Goal: Task Accomplishment & Management: Manage account settings

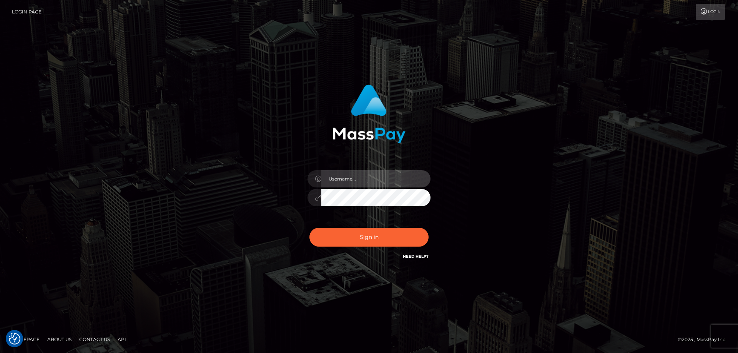
type input "Dan.Cirnat"
click at [120, 113] on div "Dan.Cirnat" at bounding box center [369, 176] width 738 height 311
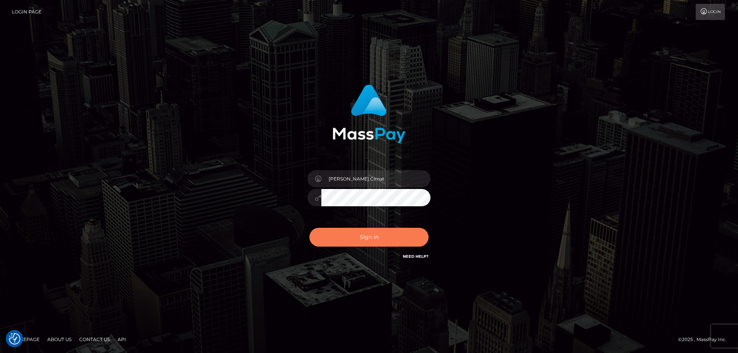
click at [369, 234] on button "Sign in" at bounding box center [369, 237] width 119 height 19
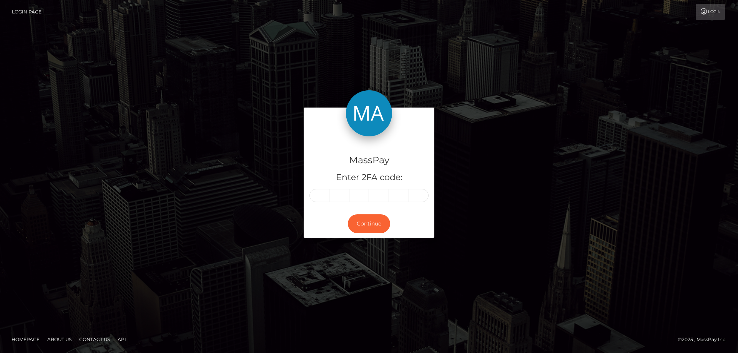
click at [322, 194] on input "text" at bounding box center [320, 195] width 20 height 13
type input "3"
type input "2"
type input "3"
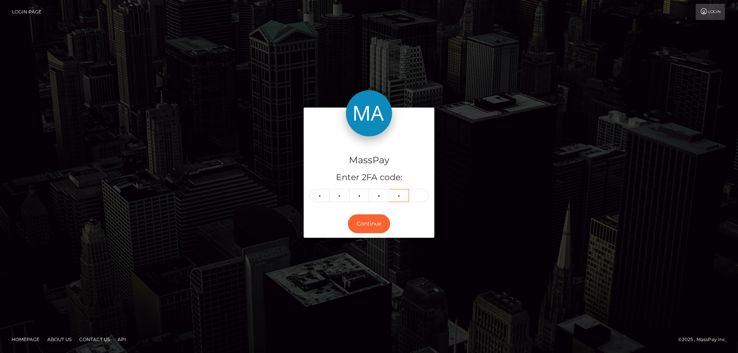
type input "5"
type input "6"
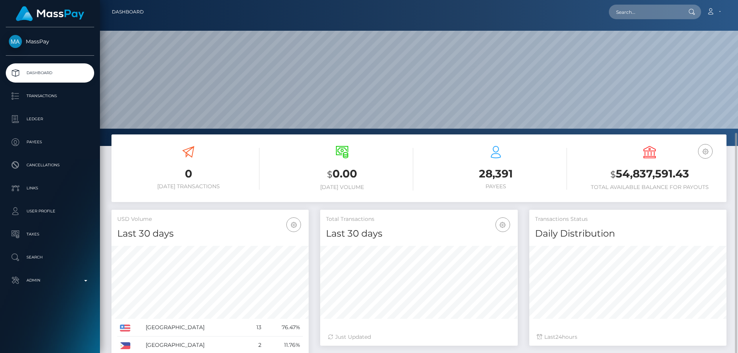
scroll to position [137, 198]
paste input "502830727574855680"
type input "502830727574855680"
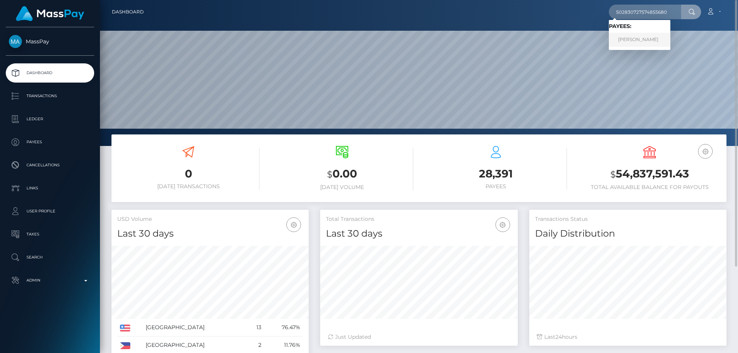
click at [630, 40] on link "Elena Lebedeva" at bounding box center [640, 40] width 62 height 14
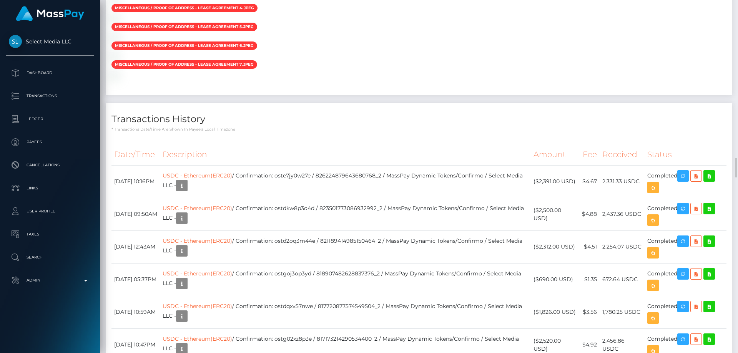
scroll to position [1461, 0]
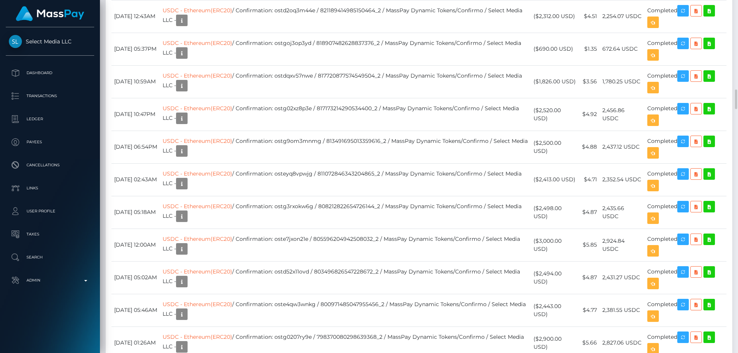
drag, startPoint x: 568, startPoint y: 205, endPoint x: 553, endPoint y: 203, distance: 14.4
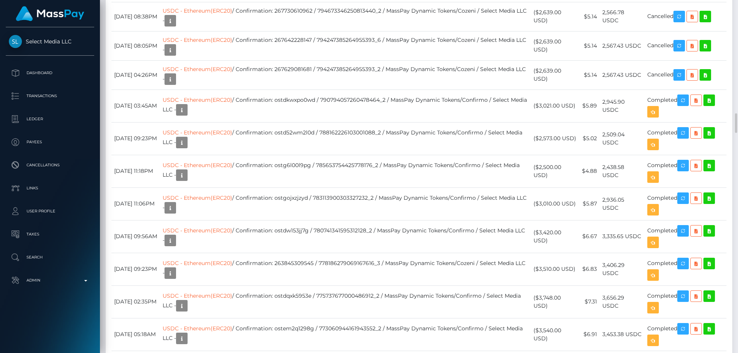
scroll to position [2077, 0]
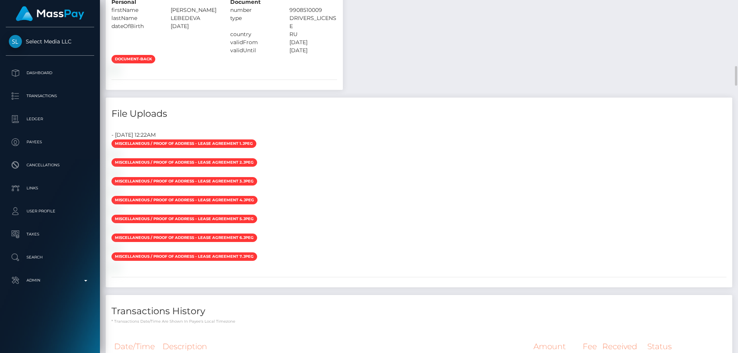
scroll to position [1000, 0]
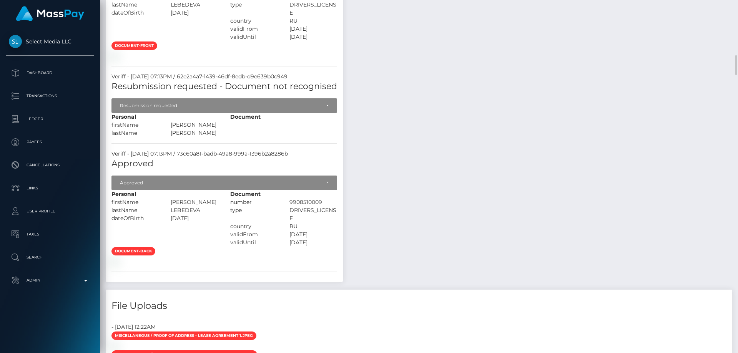
drag, startPoint x: 214, startPoint y: 281, endPoint x: 176, endPoint y: 283, distance: 37.8
click at [176, 207] on div "ELENA EVGENEVNA" at bounding box center [194, 202] width 59 height 8
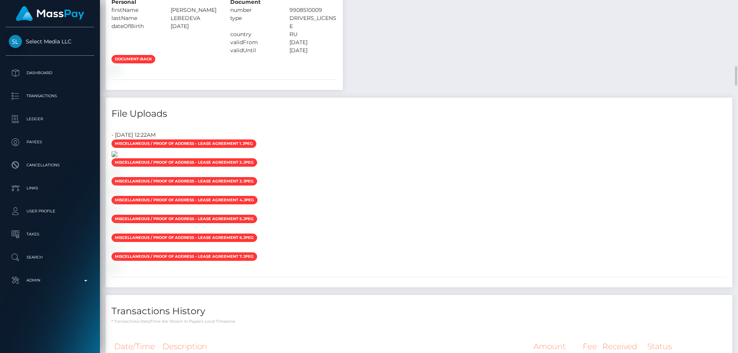
scroll to position [1346, 0]
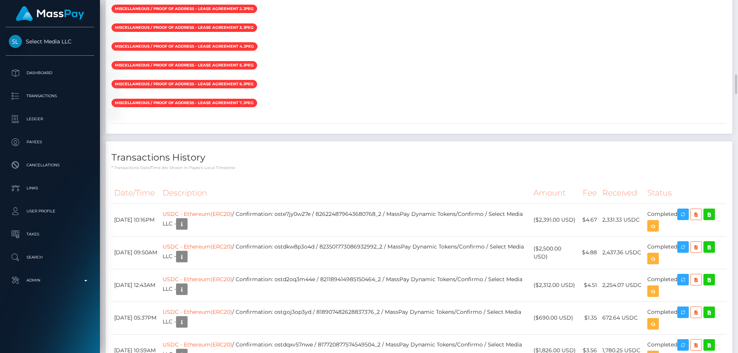
click at [390, 4] on div at bounding box center [419, 0] width 627 height 8
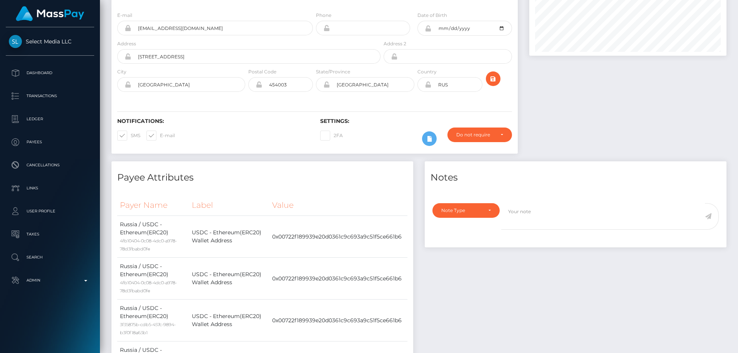
scroll to position [0, 0]
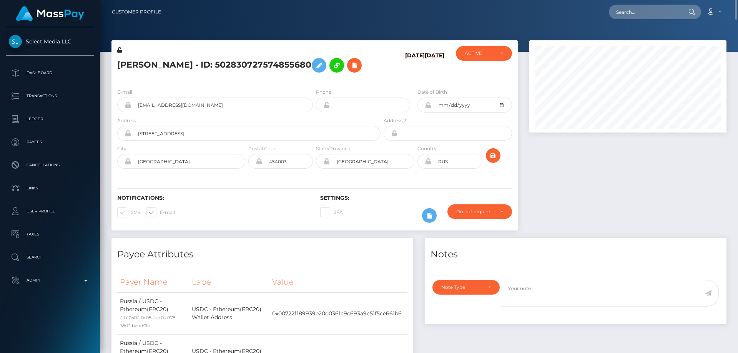
click at [145, 65] on h5 "Elena Lebedeva - ID: 502830727574855680" at bounding box center [246, 65] width 259 height 22
copy h5 "Elena Lebedeva - ID: 502830727574855680"
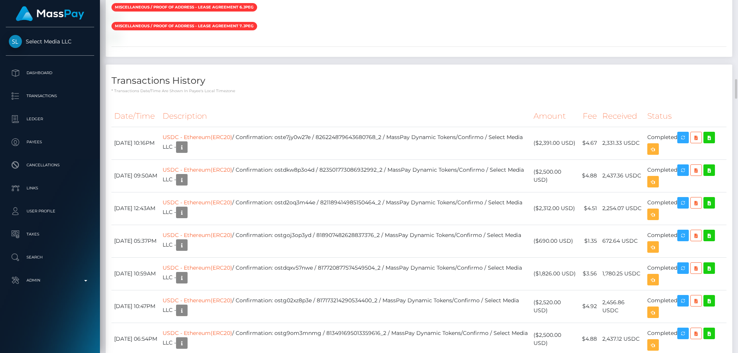
scroll to position [1538, 0]
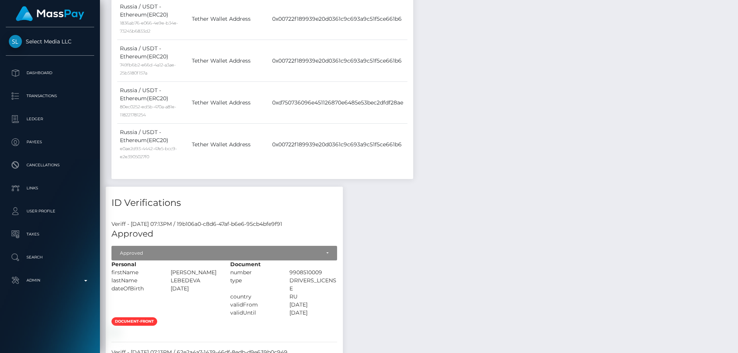
scroll to position [0, 0]
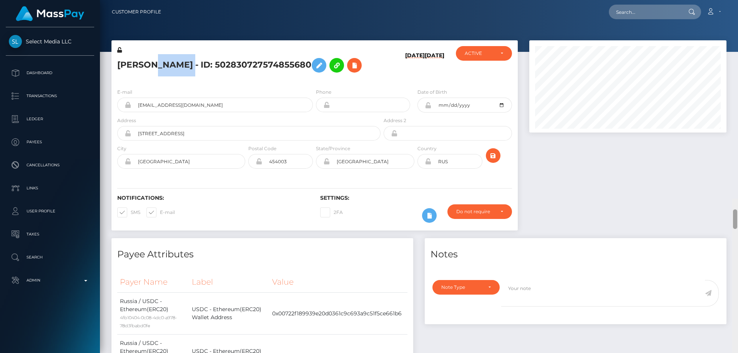
drag, startPoint x: 734, startPoint y: 94, endPoint x: 738, endPoint y: -17, distance: 110.8
click at [738, 0] on html "Select Media LLC Dashboard Transactions Ledger Payees Links Taxes" at bounding box center [369, 176] width 738 height 353
paste input "367050094907764736"
type input "367050094907764736"
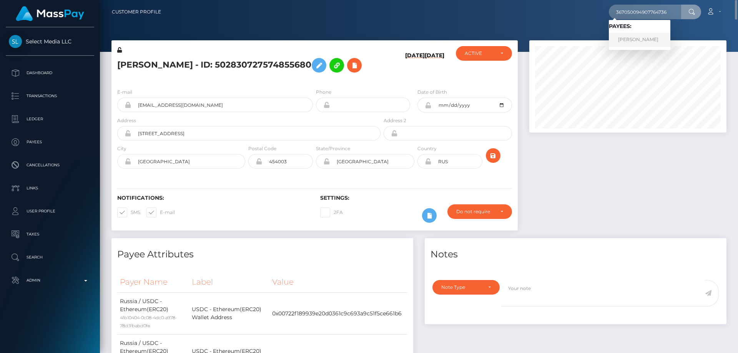
click at [637, 40] on link "ALEKSANDRA ALEKSANDROVNA AIA" at bounding box center [640, 40] width 62 height 14
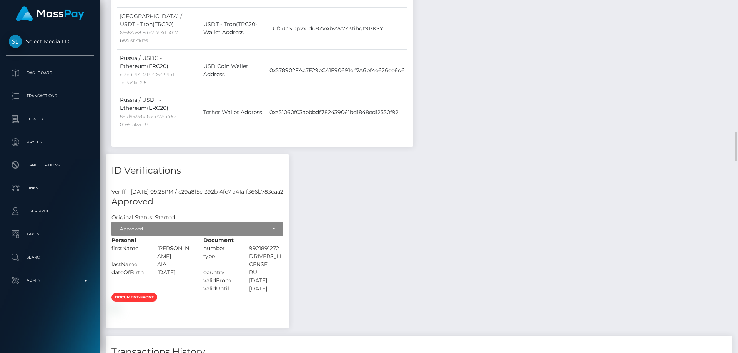
scroll to position [692, 0]
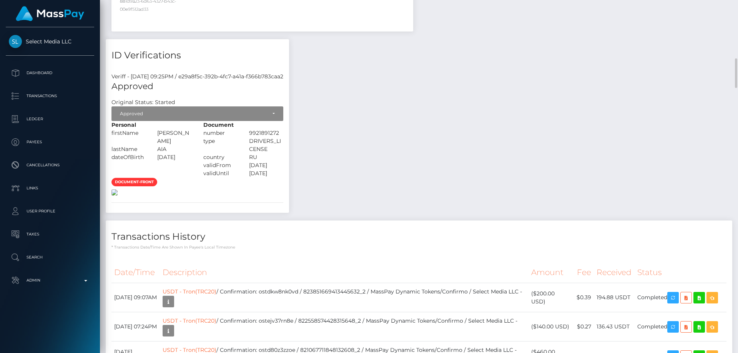
click at [118, 196] on img at bounding box center [115, 193] width 6 height 6
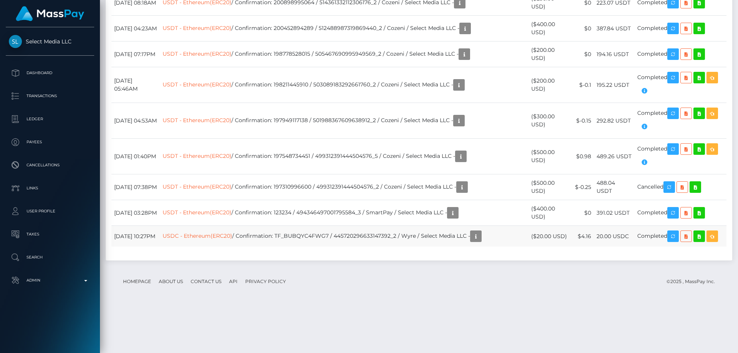
scroll to position [3824, 0]
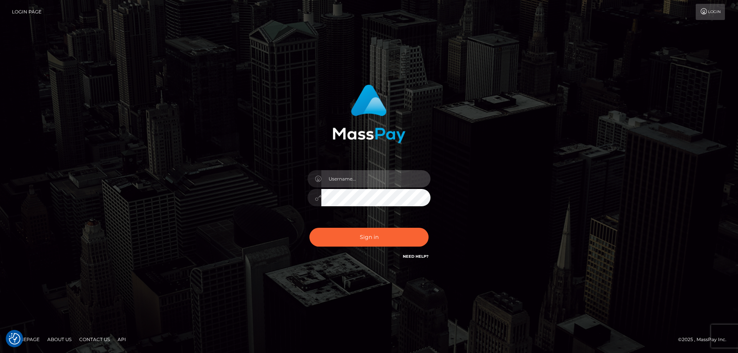
type input "Dan.Cirnat"
click at [430, 227] on div at bounding box center [360, 251] width 158 height 88
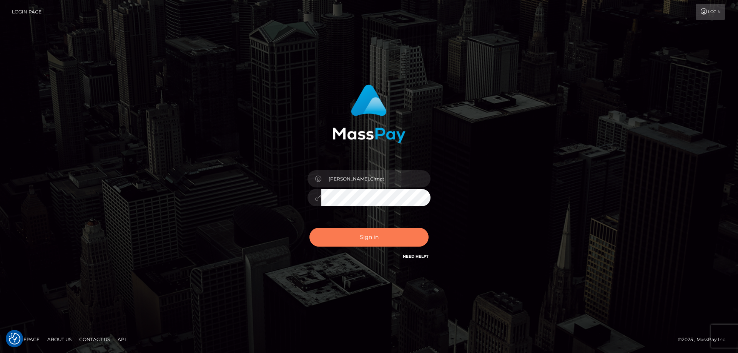
click at [393, 233] on button "Sign in" at bounding box center [369, 237] width 119 height 19
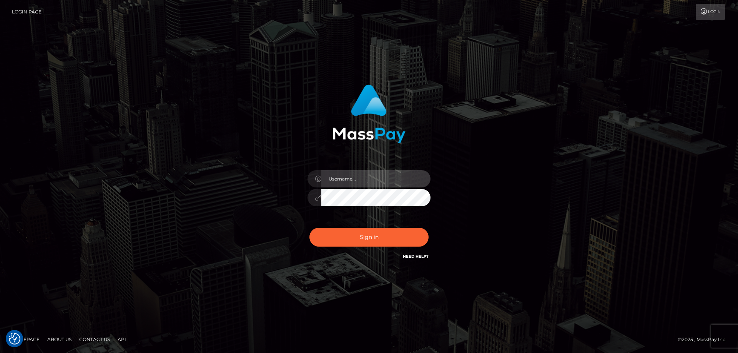
type input "[PERSON_NAME].Cirnat"
click at [430, 223] on div at bounding box center [360, 251] width 158 height 88
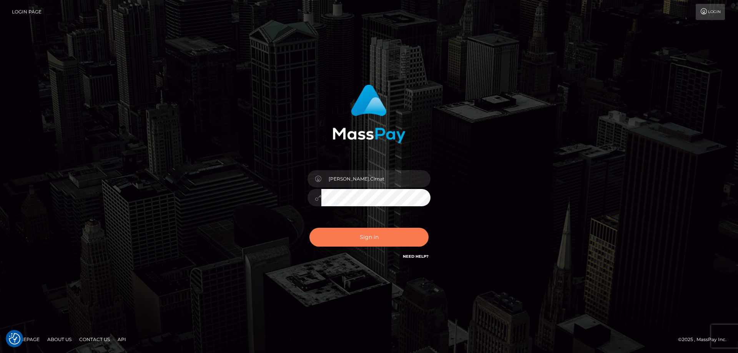
click at [360, 238] on button "Sign in" at bounding box center [369, 237] width 119 height 19
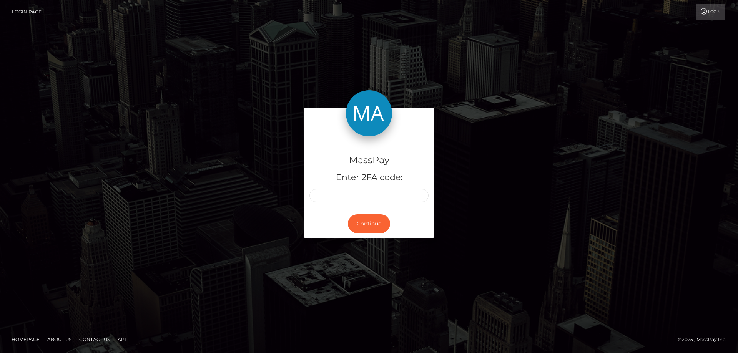
click at [318, 195] on input "text" at bounding box center [320, 195] width 20 height 13
type input "9"
type input "1"
type input "8"
type input "7"
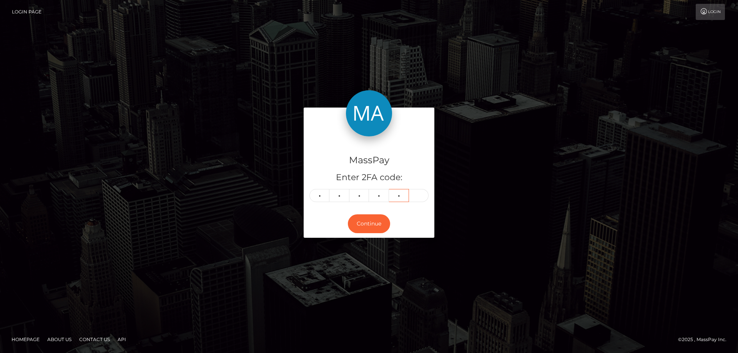
type input "9"
type input "7"
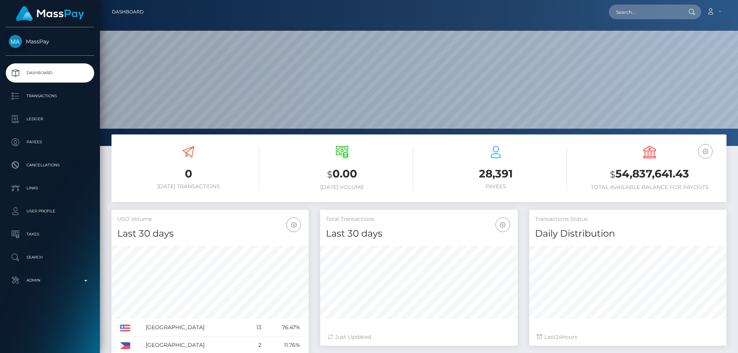
scroll to position [137, 198]
paste input "439449644863332352"
type input "439449644863332352"
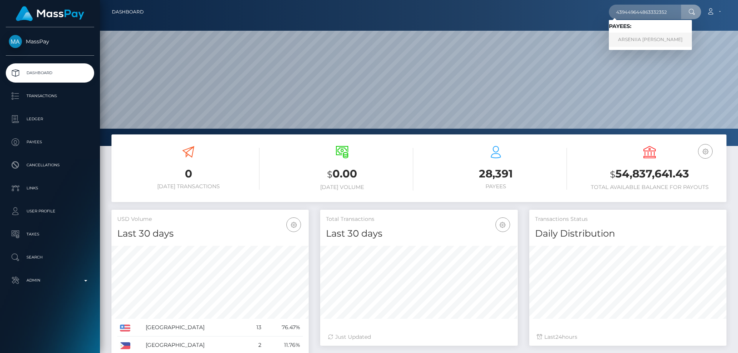
click at [648, 38] on link "ARSENIIA [PERSON_NAME]" at bounding box center [650, 40] width 83 height 14
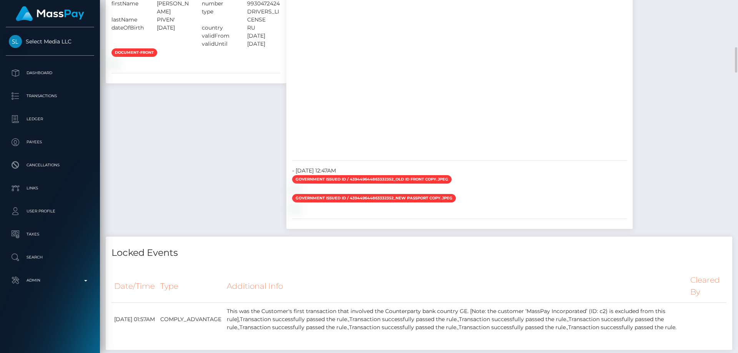
scroll to position [769, 0]
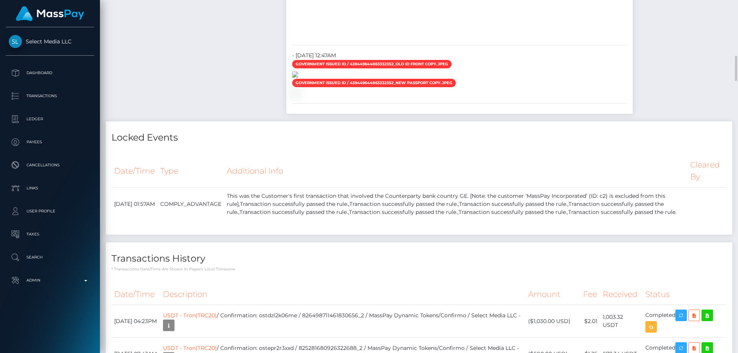
click at [298, 78] on img at bounding box center [295, 75] width 6 height 6
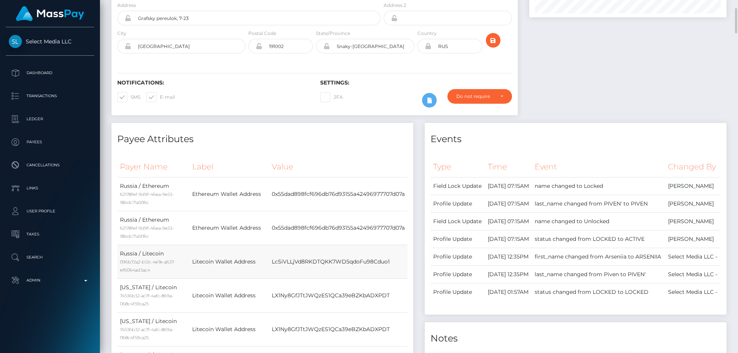
scroll to position [0, 0]
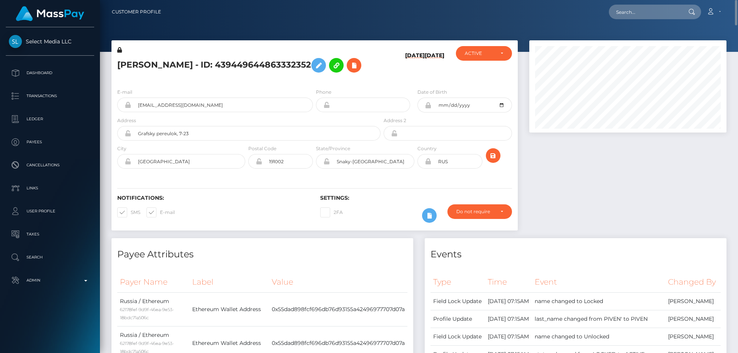
click at [285, 77] on h5 "ARSENIIA SERGEEVNA PIVEN - ID: 439449644863332352" at bounding box center [246, 65] width 259 height 22
click at [429, 221] on icon at bounding box center [429, 216] width 9 height 10
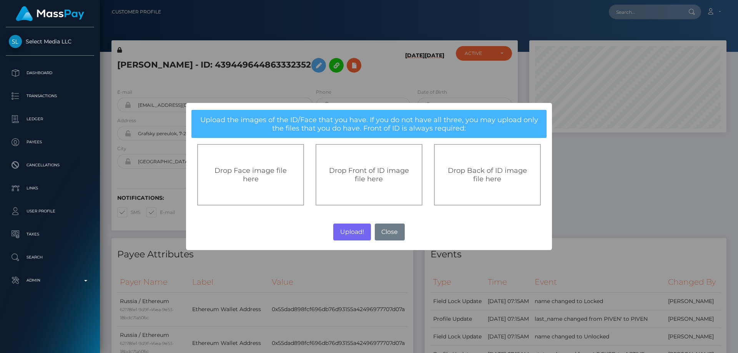
click at [359, 173] on span "Drop Front of ID image file here" at bounding box center [369, 175] width 80 height 17
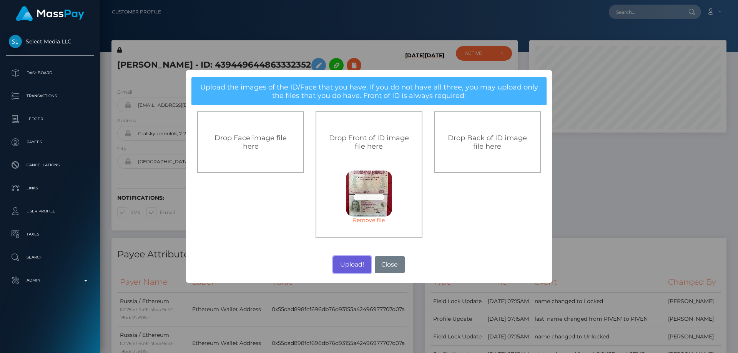
click at [349, 266] on button "Upload!" at bounding box center [351, 265] width 37 height 17
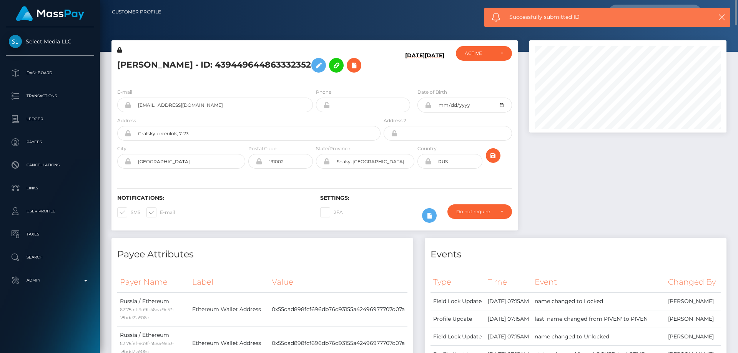
click at [120, 51] on icon at bounding box center [119, 49] width 5 height 5
click at [491, 161] on icon "submit" at bounding box center [493, 156] width 9 height 10
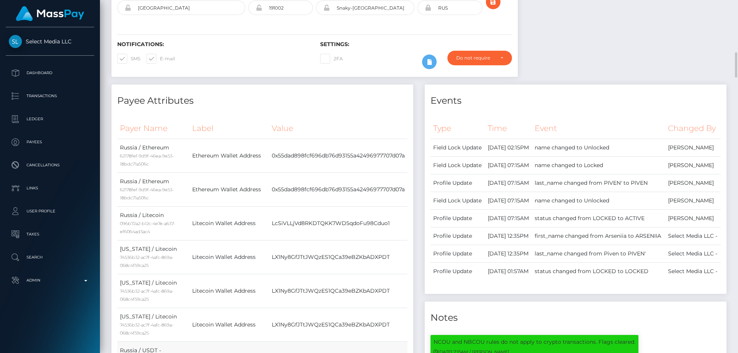
scroll to position [308, 0]
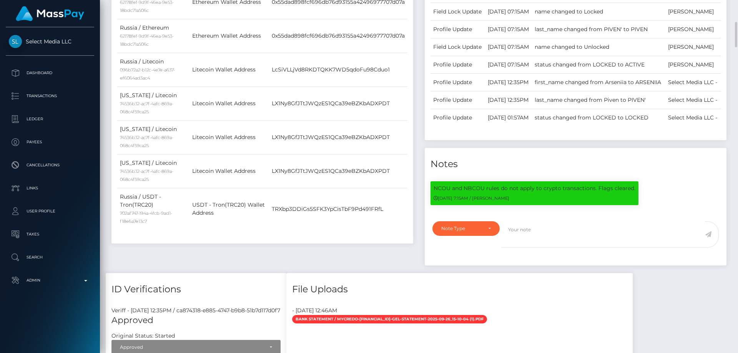
drag, startPoint x: 691, startPoint y: 254, endPoint x: 671, endPoint y: 230, distance: 31.4
click at [691, 171] on h4 "Notes" at bounding box center [576, 164] width 290 height 13
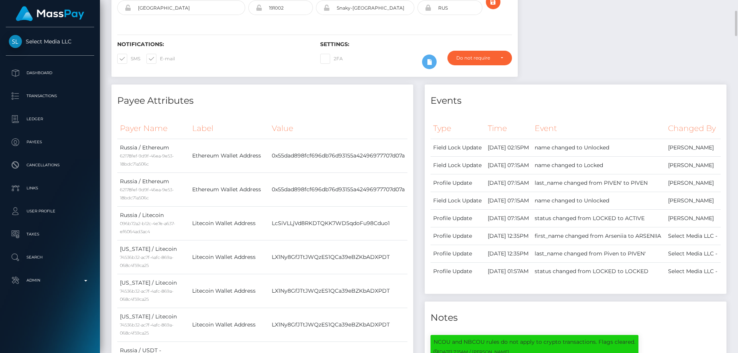
scroll to position [0, 0]
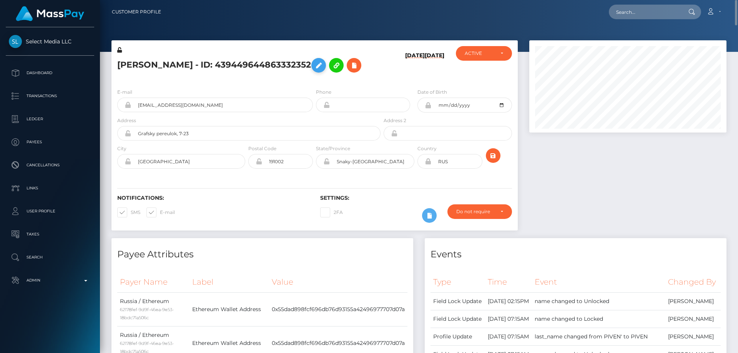
click at [314, 70] on icon at bounding box center [318, 66] width 9 height 10
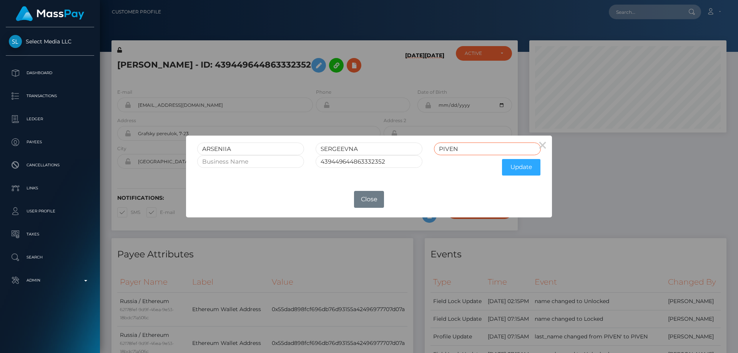
drag, startPoint x: 467, startPoint y: 148, endPoint x: 383, endPoint y: 162, distance: 85.0
click at [380, 162] on form "[PERSON_NAME] 439449644863332352 Update" at bounding box center [369, 161] width 344 height 37
type input "S"
type input "Aleksashkina"
click at [515, 168] on button "Update" at bounding box center [521, 167] width 38 height 17
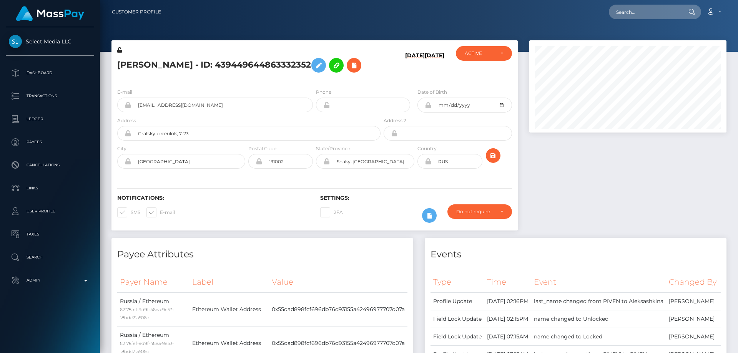
scroll to position [92, 198]
click at [118, 50] on icon at bounding box center [119, 49] width 5 height 5
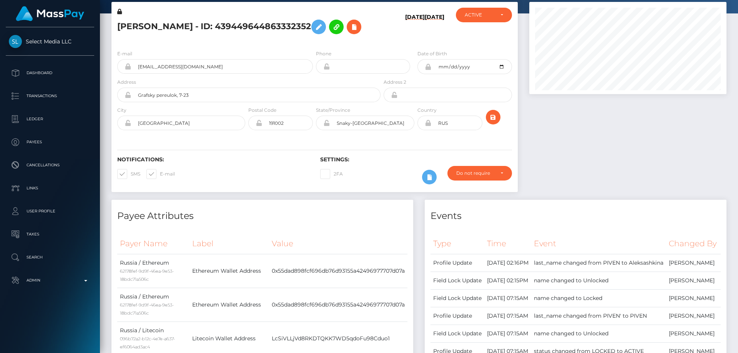
scroll to position [0, 0]
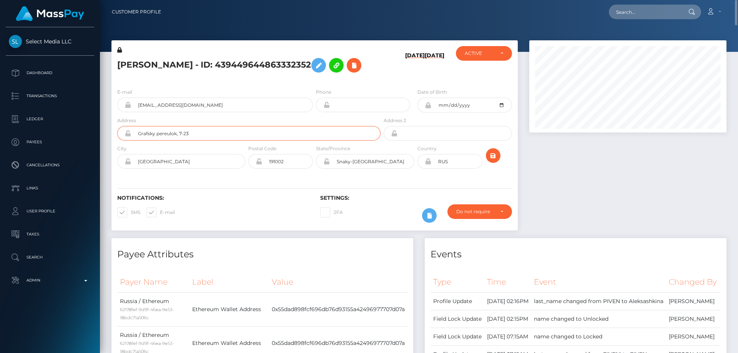
drag, startPoint x: 199, startPoint y: 144, endPoint x: 111, endPoint y: 148, distance: 87.8
click at [111, 147] on div "ARSENIIA SERGEEVNA Aleksashkina - ID: 439449644863332352 09/22/25 08/09/24 CLOS…" at bounding box center [315, 139] width 418 height 198
type input "Zubalashvili Str, Nr1, ap 19"
click at [79, 172] on div "Select Media LLC Dashboard Transactions Ledger Payees Cancellations" at bounding box center [369, 176] width 738 height 353
type input "Batumi"
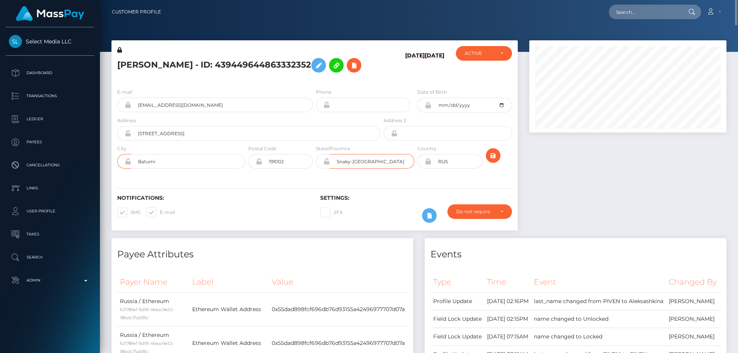
drag, startPoint x: 387, startPoint y: 175, endPoint x: 260, endPoint y: 221, distance: 134.9
click at [261, 219] on div "ARSENIIA SERGEEVNA Aleksashkina - ID: 439449644863332352 09/22/25 08/09/24" at bounding box center [315, 135] width 407 height 190
drag, startPoint x: 162, startPoint y: 175, endPoint x: 133, endPoint y: 174, distance: 28.8
click at [133, 169] on input "Batumi" at bounding box center [188, 161] width 114 height 15
paste input "Batumi"
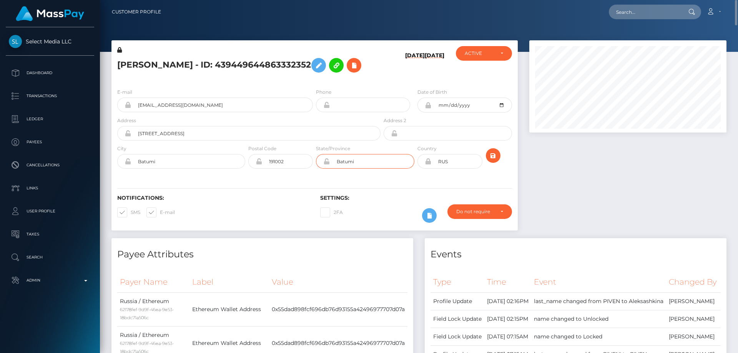
type input "Batumi"
drag, startPoint x: 455, startPoint y: 176, endPoint x: 409, endPoint y: 183, distance: 46.3
click at [411, 173] on div "City Batumi Postal Code 191002 State/Province Batumi" at bounding box center [315, 159] width 407 height 28
click at [429, 165] on icon at bounding box center [428, 161] width 7 height 6
drag, startPoint x: 452, startPoint y: 175, endPoint x: 428, endPoint y: 175, distance: 24.6
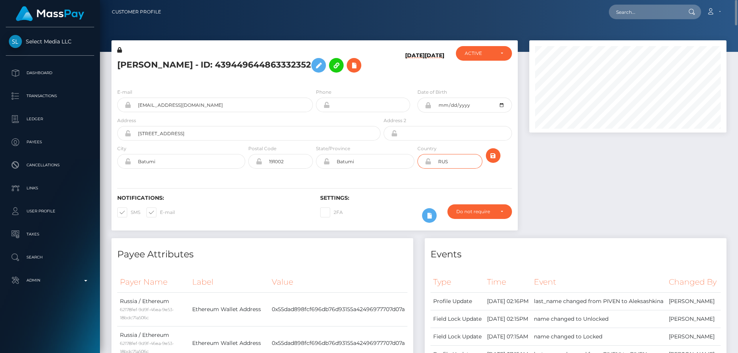
click at [428, 169] on div "RUS" at bounding box center [450, 161] width 65 height 15
type input "GEO"
click at [498, 161] on icon "submit" at bounding box center [493, 156] width 9 height 10
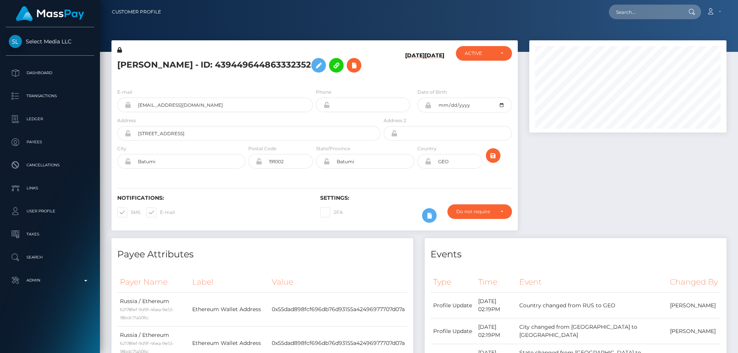
scroll to position [92, 198]
click at [429, 165] on icon at bounding box center [428, 161] width 7 height 6
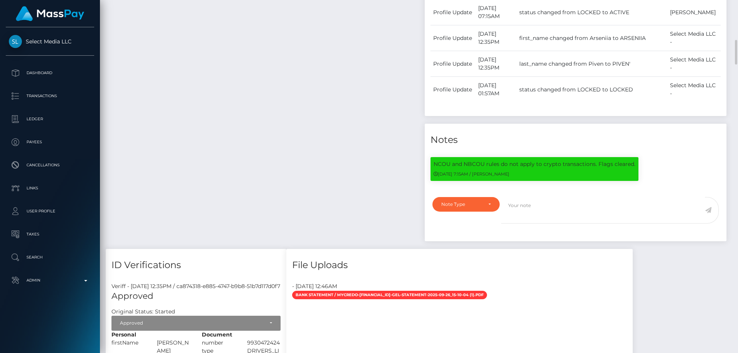
click at [461, 212] on div "Note Type" at bounding box center [466, 204] width 67 height 15
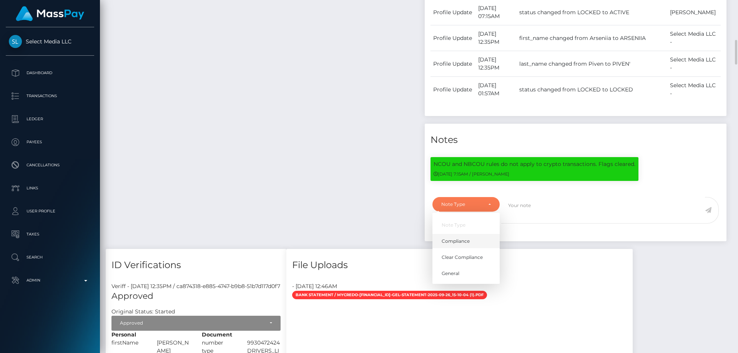
click at [468, 245] on span "Compliance" at bounding box center [456, 241] width 28 height 7
select select "COMPLIANCE"
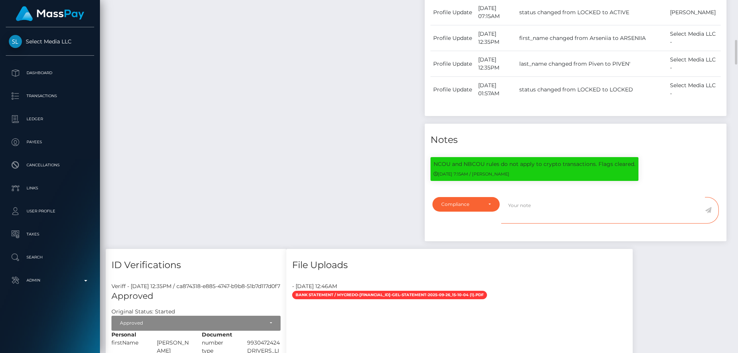
click at [524, 224] on textarea at bounding box center [603, 210] width 204 height 27
type textarea "Address was updated and the name changed as per the provided proofs."
click at [708, 213] on icon at bounding box center [708, 210] width 7 height 6
drag, startPoint x: 321, startPoint y: 188, endPoint x: 309, endPoint y: 181, distance: 13.9
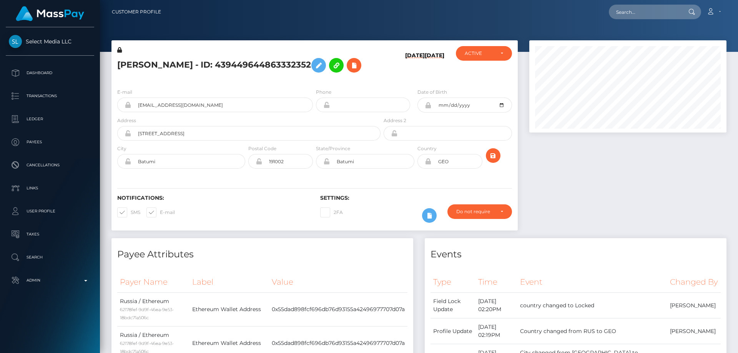
scroll to position [92, 198]
drag, startPoint x: 160, startPoint y: 95, endPoint x: 168, endPoint y: 94, distance: 8.2
click at [160, 95] on div "E-mail [EMAIL_ADDRESS][DOMAIN_NAME] Phone Date of Birth" at bounding box center [315, 129] width 407 height 94
click at [347, 71] on button at bounding box center [354, 65] width 15 height 15
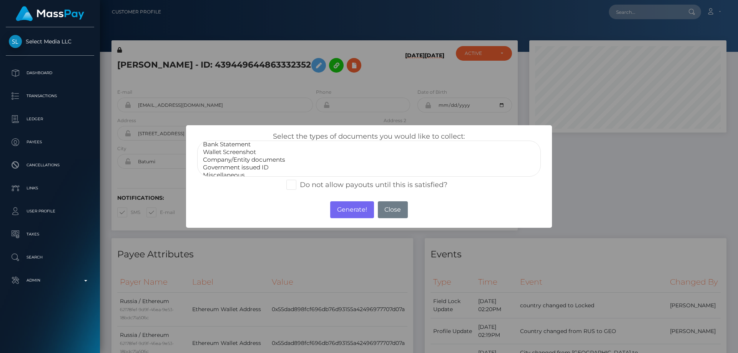
scroll to position [15, 0]
select select "Miscellaneous"
click at [235, 170] on option "Miscellaneous" at bounding box center [369, 171] width 334 height 8
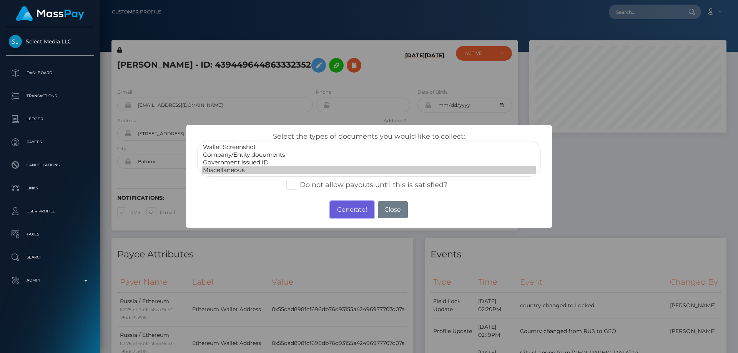
click at [349, 211] on button "Generate!" at bounding box center [351, 210] width 43 height 17
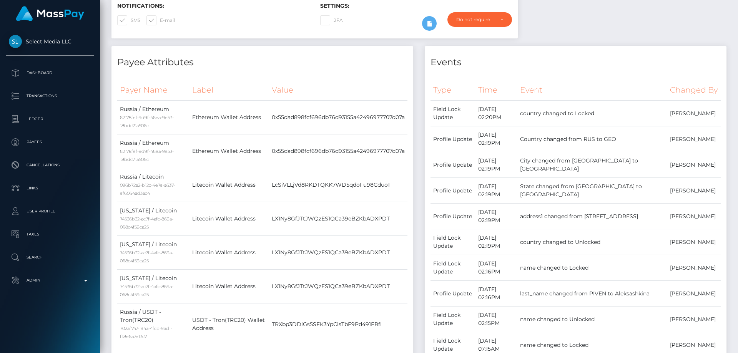
scroll to position [0, 0]
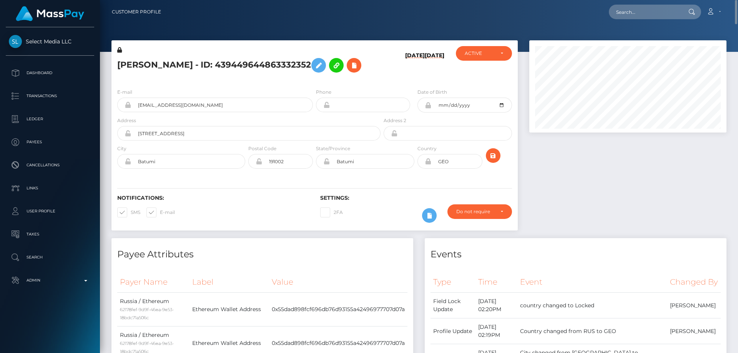
click at [143, 74] on h5 "[PERSON_NAME] - ID: 439449644863332352" at bounding box center [246, 65] width 259 height 22
click at [143, 74] on h5 "ARSENIIA SERGEEVNA Aleksashkina - ID: 439449644863332352" at bounding box center [246, 65] width 259 height 22
copy h5 "ARSENIIA SERGEEVNA Aleksashkina - ID: 439449644863332352"
paste input "6774c037698e3f5c8f1338c6"
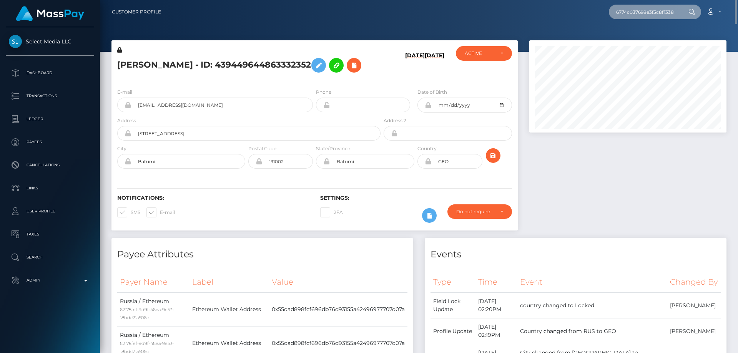
scroll to position [0, 6]
type input "6774c037698e3f5c8f1338c6"
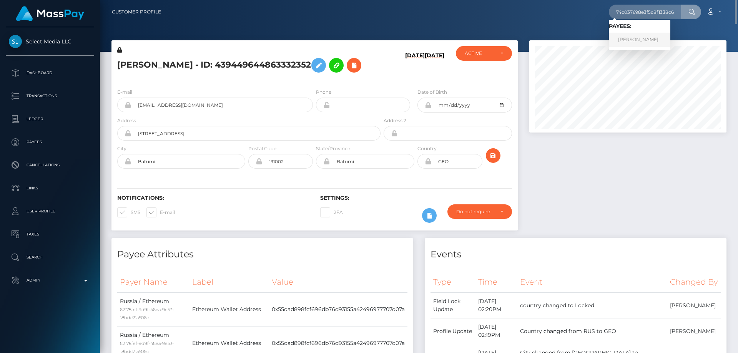
click at [633, 40] on link "Jackie Pickren" at bounding box center [640, 40] width 62 height 14
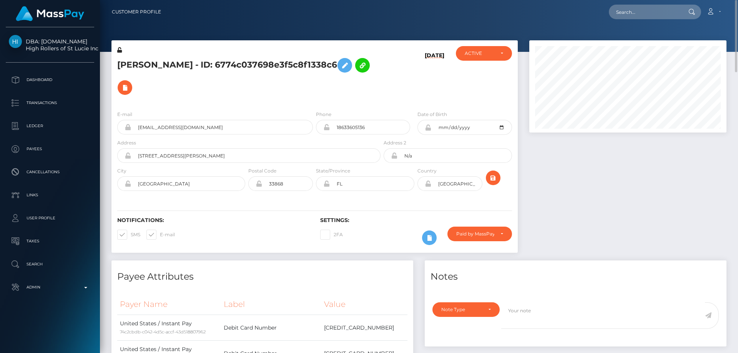
click at [172, 62] on h5 "[PERSON_NAME] - ID: 6774c037698e3f5c8f1338c6" at bounding box center [246, 76] width 259 height 45
copy h5 "[PERSON_NAME] - ID: 6774c037698e3f5c8f1338c6"
drag, startPoint x: 735, startPoint y: 174, endPoint x: 738, endPoint y: -23, distance: 196.6
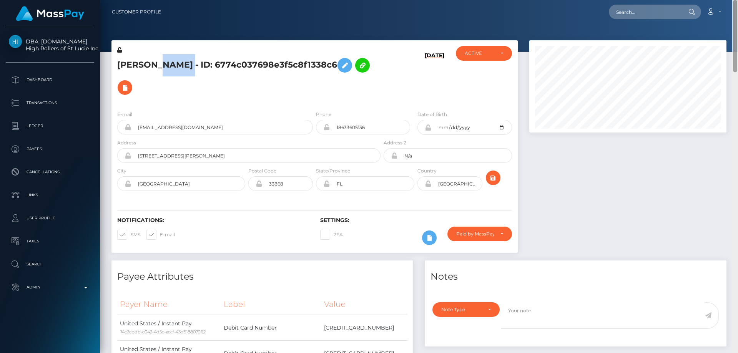
click at [738, 0] on html "DBA: [DOMAIN_NAME] High Rollers of St Lucie Inc Dashboard Transactions Ledger P…" at bounding box center [369, 176] width 738 height 353
paste input "[EMAIL_ADDRESS][DOMAIN_NAME]"
type input "[EMAIL_ADDRESS][DOMAIN_NAME]"
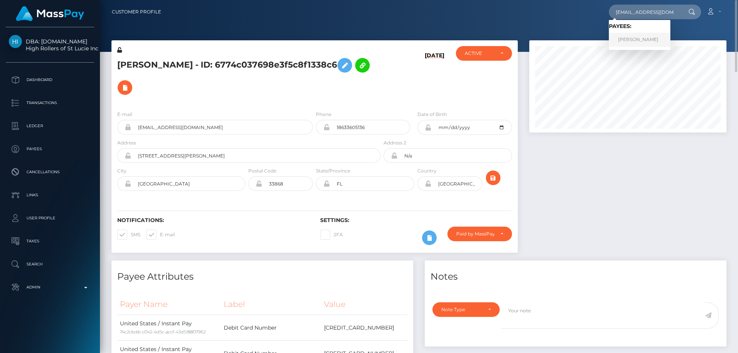
click at [631, 42] on link "[PERSON_NAME]" at bounding box center [640, 40] width 62 height 14
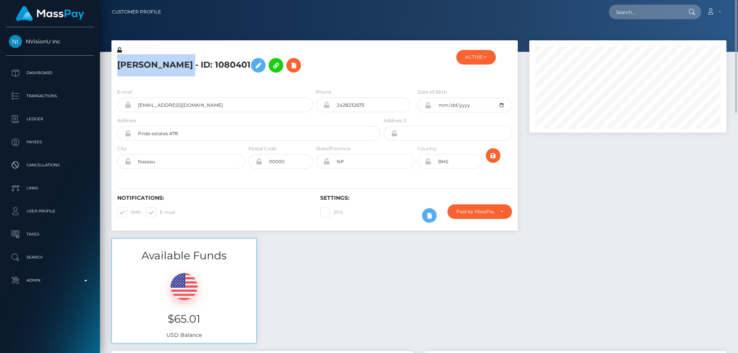
drag, startPoint x: 170, startPoint y: 65, endPoint x: 118, endPoint y: 63, distance: 51.2
click at [118, 63] on h5 "[PERSON_NAME] - ID: 1080401" at bounding box center [246, 65] width 259 height 22
click at [171, 65] on h5 "Malik Turnquest - ID: 1080401" at bounding box center [246, 65] width 259 height 22
drag, startPoint x: 190, startPoint y: 65, endPoint x: 113, endPoint y: 62, distance: 76.2
click at [113, 62] on div "Malik Turnquest - ID: 1080401" at bounding box center [247, 64] width 271 height 36
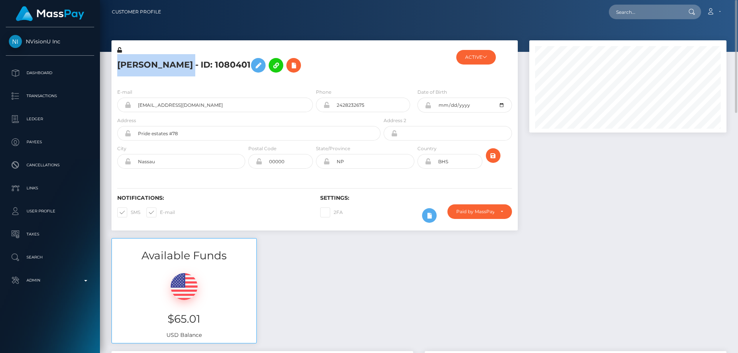
copy h5 "Malik Turnquest"
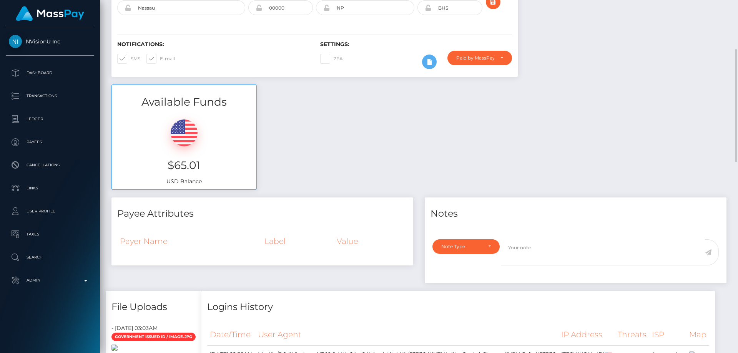
scroll to position [269, 0]
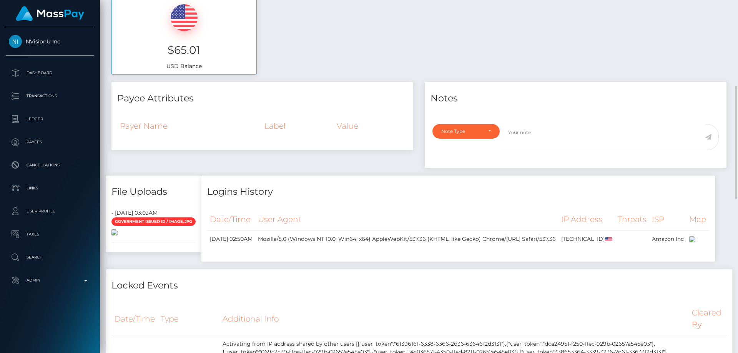
click at [118, 236] on img at bounding box center [115, 233] width 6 height 6
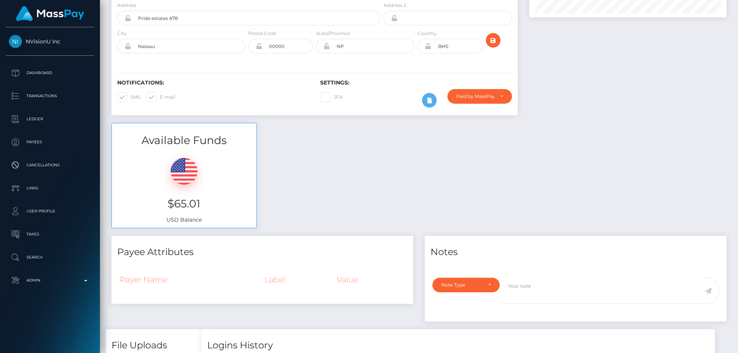
scroll to position [0, 0]
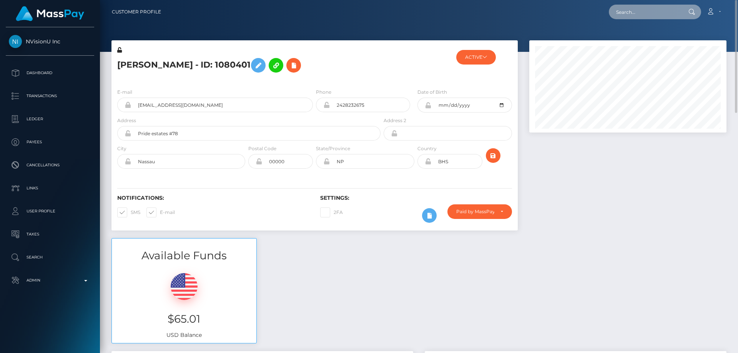
paste input "poact_lWCesjbheiGW"
type input "poact_lWCesjbheiGW"
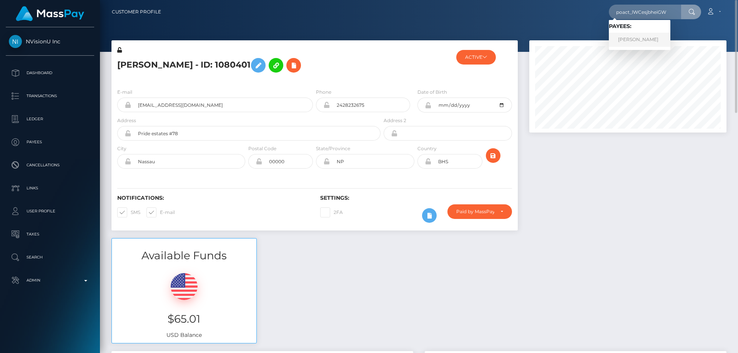
click at [628, 39] on link "Subhan Saleem" at bounding box center [640, 40] width 62 height 14
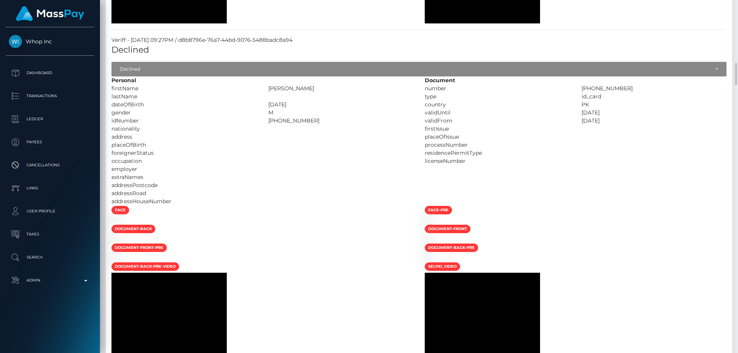
scroll to position [1115, 0]
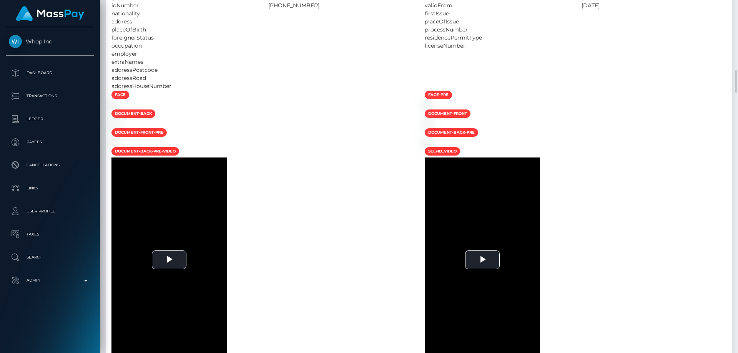
drag, startPoint x: 485, startPoint y: 177, endPoint x: 571, endPoint y: 183, distance: 86.0
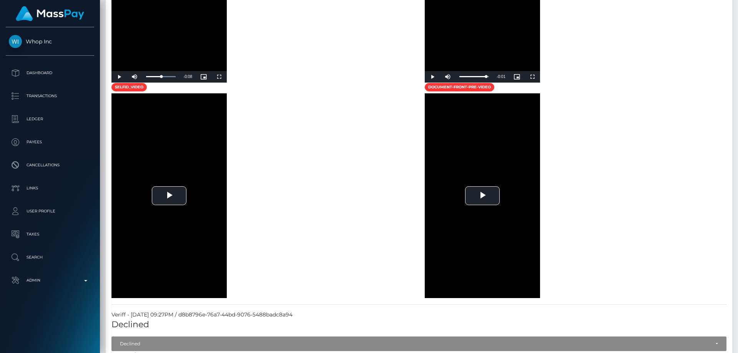
scroll to position [0, 0]
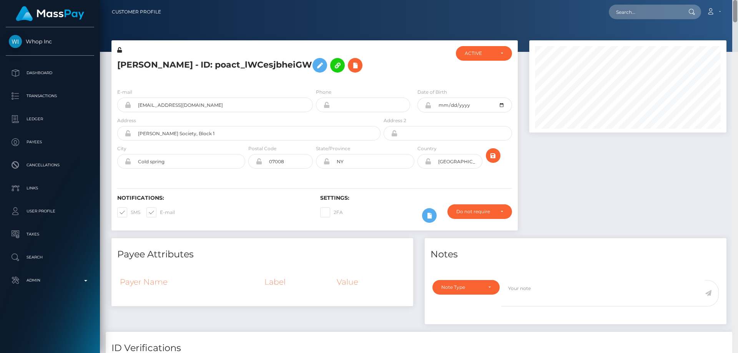
drag, startPoint x: 736, startPoint y: 342, endPoint x: 738, endPoint y: -21, distance: 362.3
click at [738, 0] on html "Whop Inc Dashboard Transactions Ledger Payees Cancellations Links" at bounding box center [369, 176] width 738 height 353
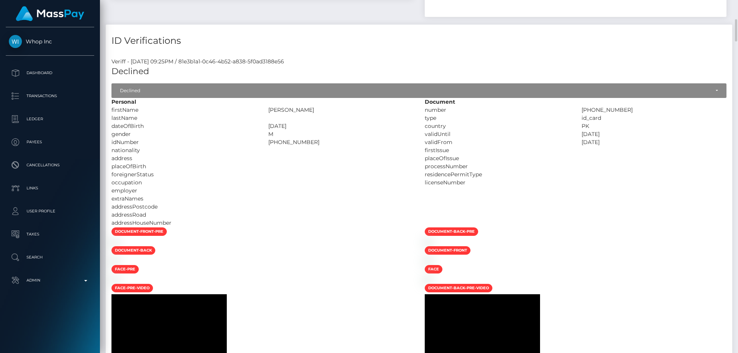
scroll to position [423, 0]
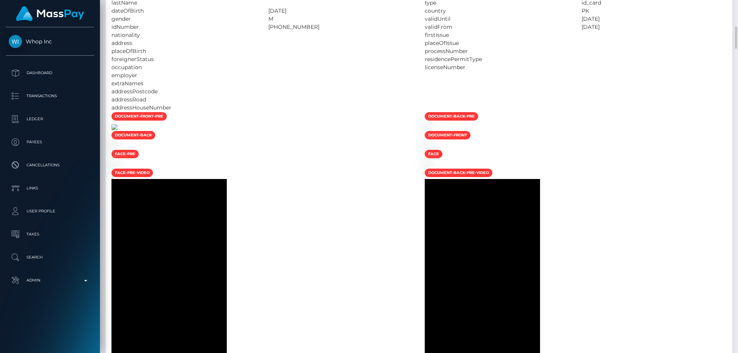
click at [118, 130] on img at bounding box center [115, 127] width 6 height 6
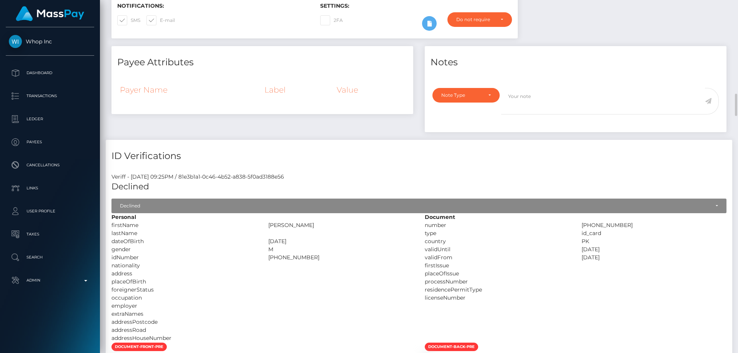
scroll to position [269, 0]
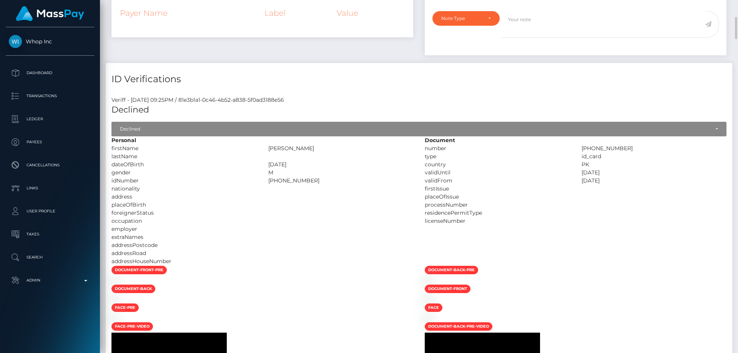
drag, startPoint x: 331, startPoint y: 148, endPoint x: 262, endPoint y: 150, distance: 68.9
click at [262, 150] on div "firstName MUHAMMAD SUBHAN SALEEM" at bounding box center [262, 149] width 313 height 8
copy div "MUHAMMAD SUBHAN"
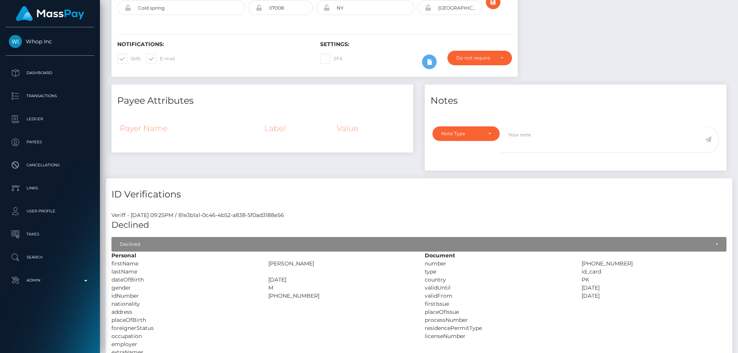
scroll to position [38, 0]
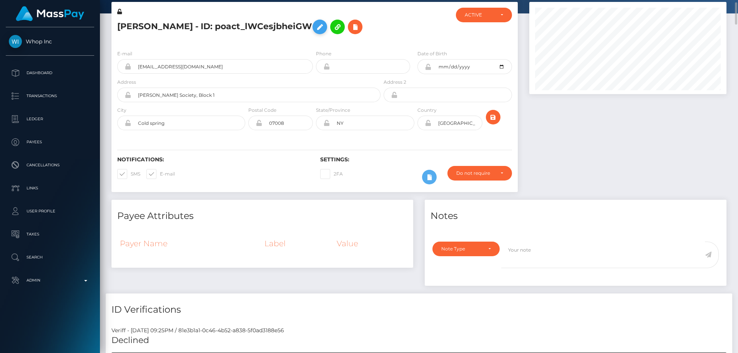
click at [313, 27] on button at bounding box center [320, 27] width 15 height 15
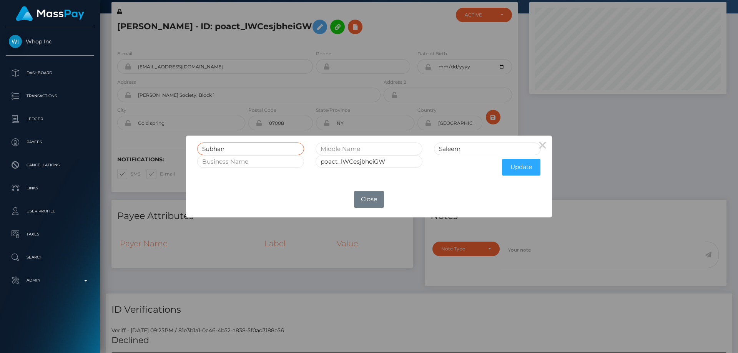
drag, startPoint x: 218, startPoint y: 144, endPoint x: 198, endPoint y: 145, distance: 20.4
click at [198, 145] on div "Subhan" at bounding box center [251, 149] width 118 height 13
paste input "MUHAMMAD SUBHAN"
type input "MUHAMMAD SUBHAN"
click at [521, 169] on button "Update" at bounding box center [521, 167] width 38 height 17
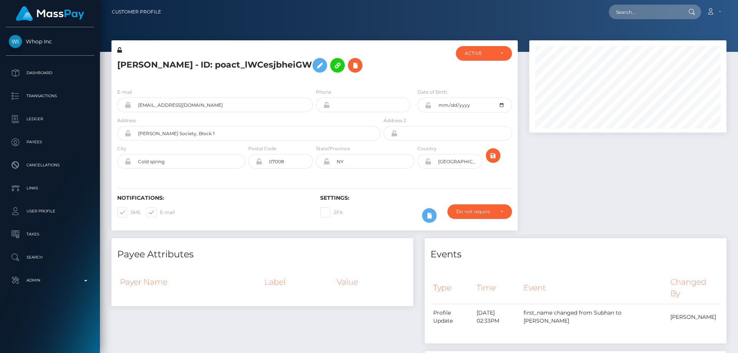
scroll to position [92, 198]
click at [119, 48] on icon at bounding box center [119, 49] width 5 height 5
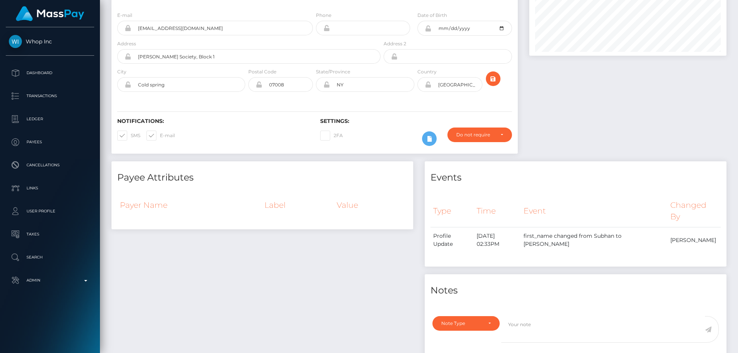
scroll to position [0, 0]
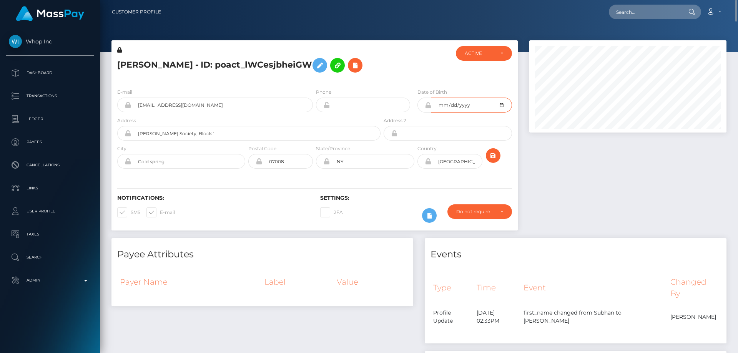
click at [502, 113] on input "[DATE]" at bounding box center [472, 105] width 80 height 15
type input "[DATE]"
click at [492, 161] on icon "submit" at bounding box center [493, 156] width 9 height 10
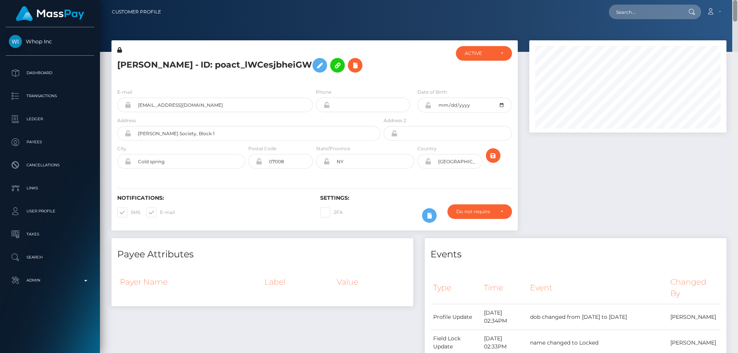
drag, startPoint x: 734, startPoint y: 343, endPoint x: 738, endPoint y: -7, distance: 349.6
click at [738, 0] on html "Whop Inc Dashboard Transactions Ledger Payees Cancellations Links" at bounding box center [369, 176] width 738 height 353
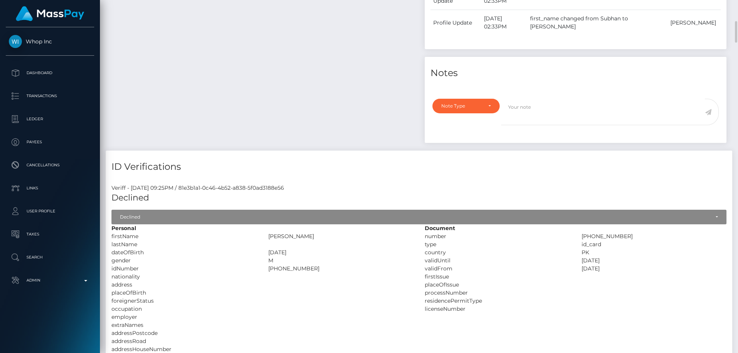
scroll to position [500, 0]
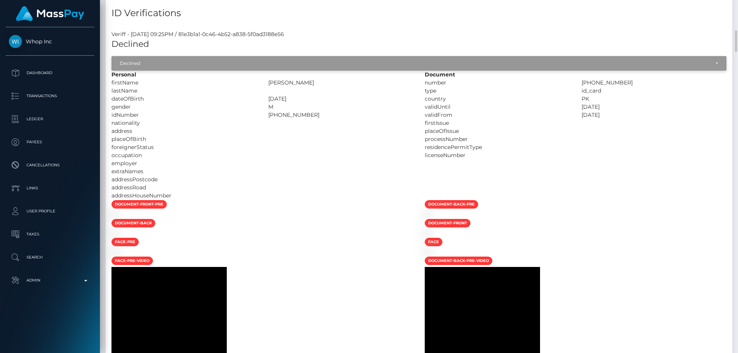
click at [157, 70] on div "Declined" at bounding box center [419, 63] width 615 height 15
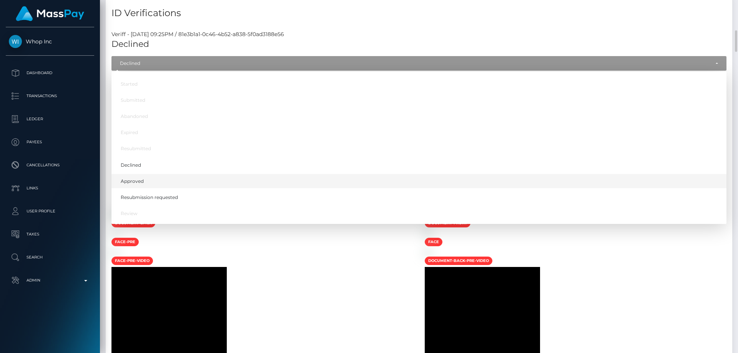
click at [152, 188] on link "Approved" at bounding box center [419, 181] width 615 height 14
select select "Approved"
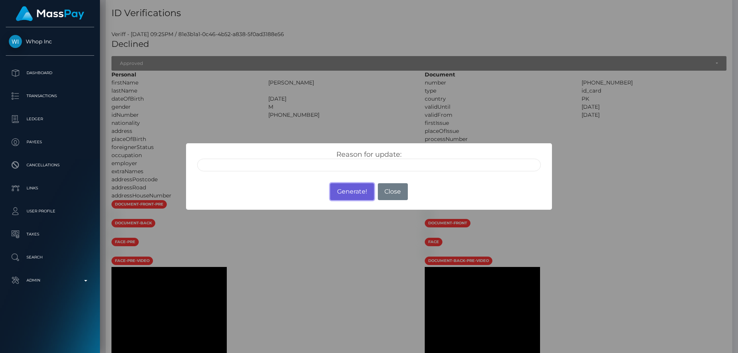
click at [345, 190] on button "Generate!" at bounding box center [351, 191] width 43 height 17
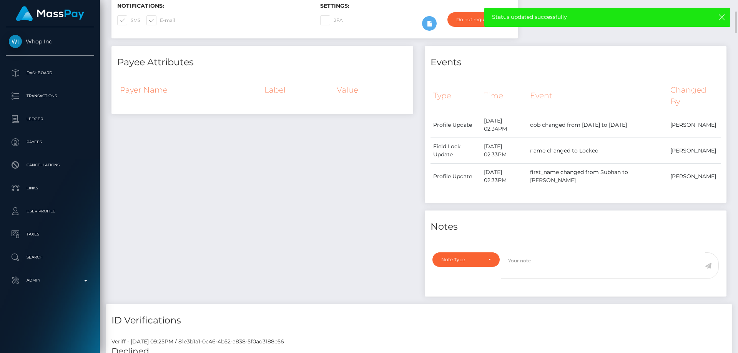
scroll to position [0, 0]
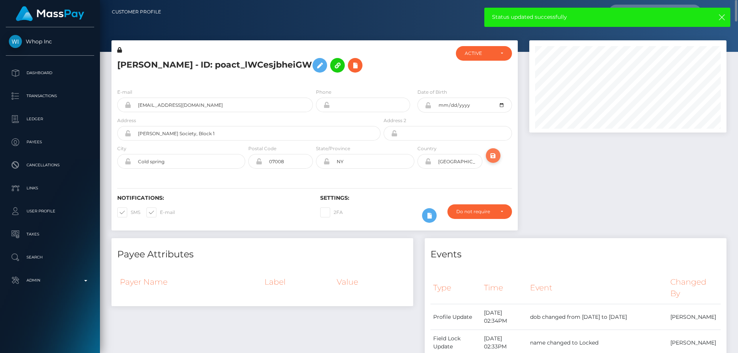
click at [495, 161] on icon "submit" at bounding box center [493, 156] width 9 height 10
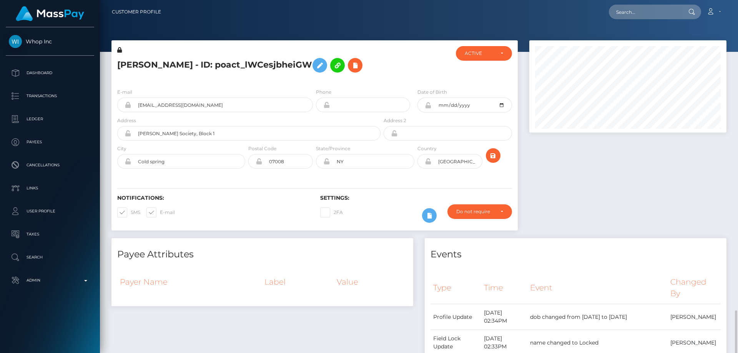
scroll to position [384493, 384388]
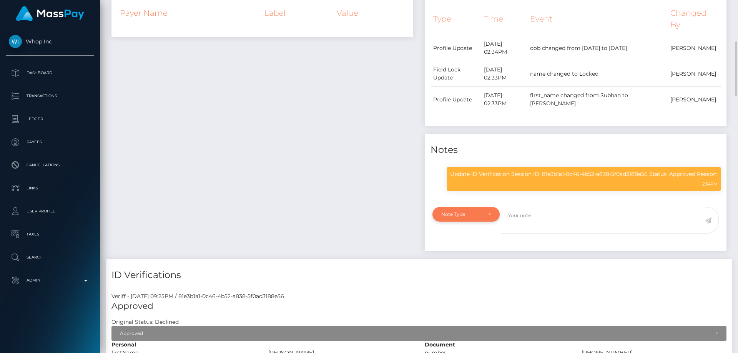
click at [485, 218] on div "Note Type" at bounding box center [467, 215] width 50 height 6
click at [462, 255] on span "Compliance" at bounding box center [456, 251] width 28 height 7
select select "COMPLIANCE"
click at [538, 234] on textarea at bounding box center [603, 220] width 204 height 27
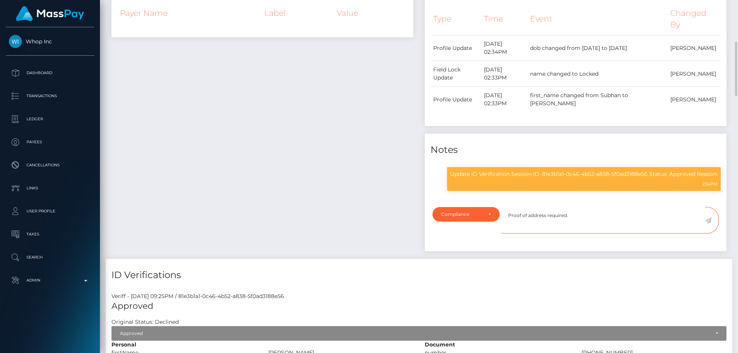
type textarea "Proof of address required."
click at [709, 224] on icon at bounding box center [708, 221] width 7 height 6
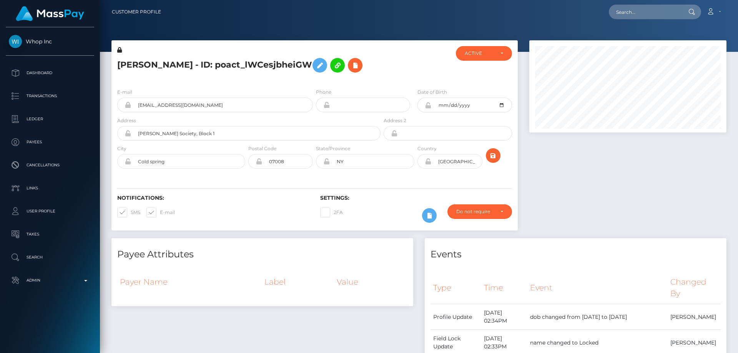
scroll to position [92, 198]
click at [478, 52] on div "ACTIVE" at bounding box center [480, 53] width 30 height 6
click at [481, 90] on span "DEACTIVE" at bounding box center [477, 90] width 24 height 7
select select "DEACTIVE"
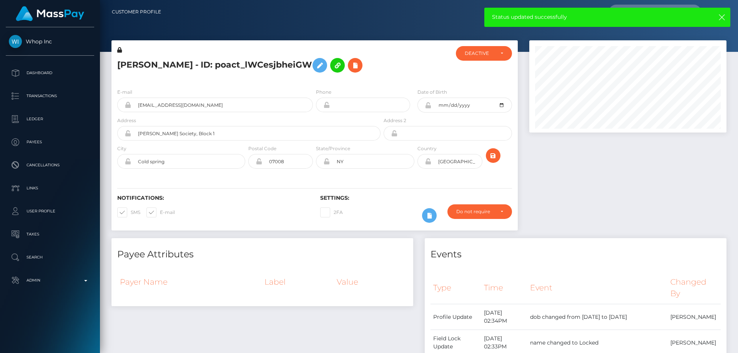
click at [428, 108] on icon at bounding box center [428, 105] width 7 height 6
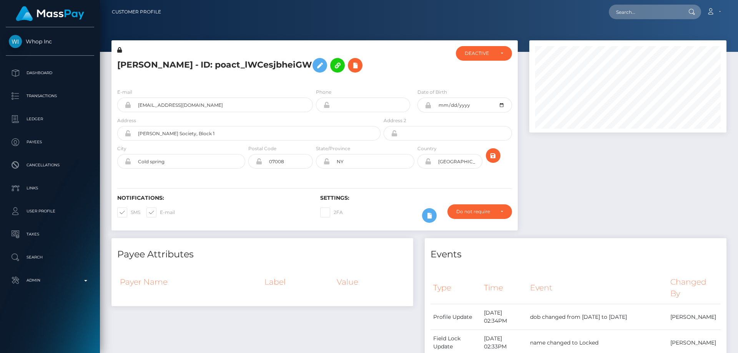
click at [248, 58] on h5 "[PERSON_NAME] - ID: poact_lWCesjbheiGW" at bounding box center [246, 65] width 259 height 22
copy h5 "[PERSON_NAME] - ID: poact_lWCesjbheiGW"
paste input "799005356150763521"
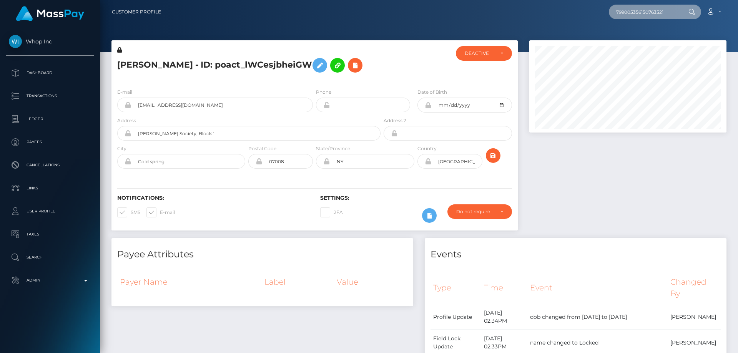
type input "799005356150763521"
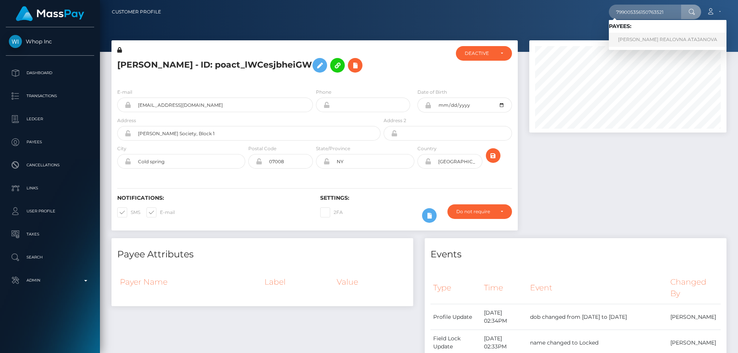
click at [635, 38] on link "REGINA REALOVNA ATAJANOVA" at bounding box center [668, 40] width 118 height 14
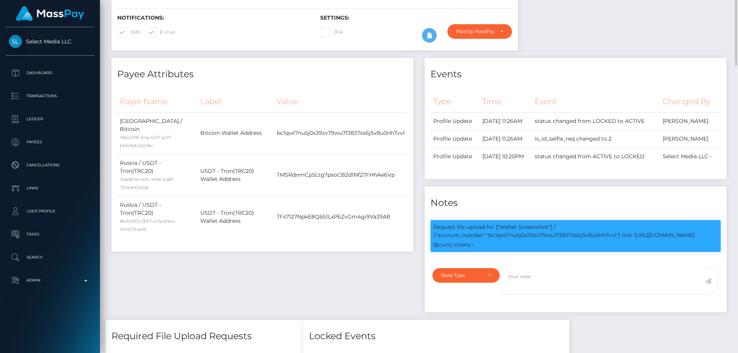
scroll to position [38, 0]
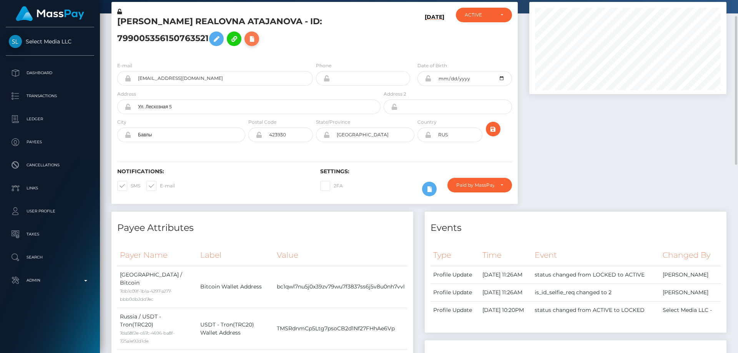
click at [247, 41] on icon at bounding box center [251, 39] width 9 height 10
select select
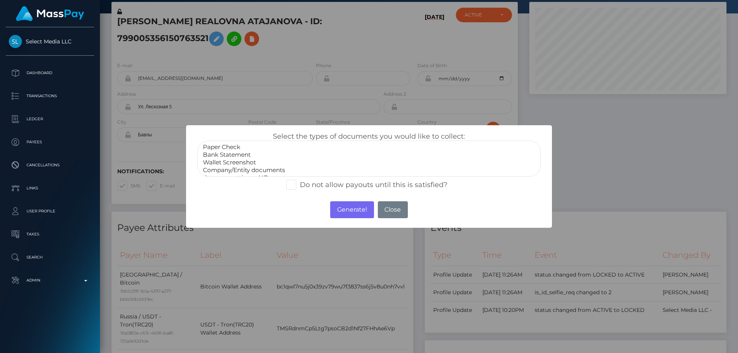
click at [615, 155] on div "× Select the types of documents you would like to collect: Paper Check Bank Sta…" at bounding box center [369, 176] width 738 height 353
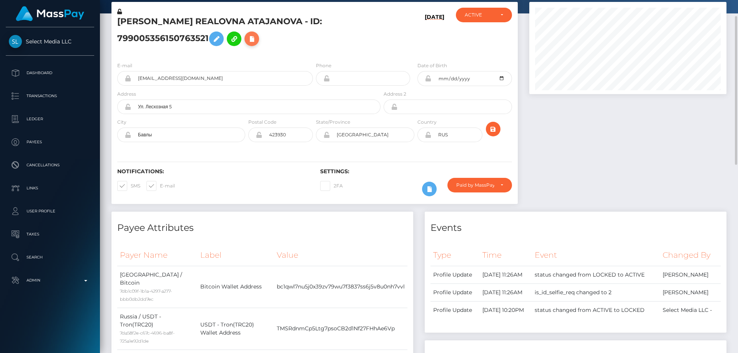
click at [247, 38] on icon at bounding box center [251, 39] width 9 height 10
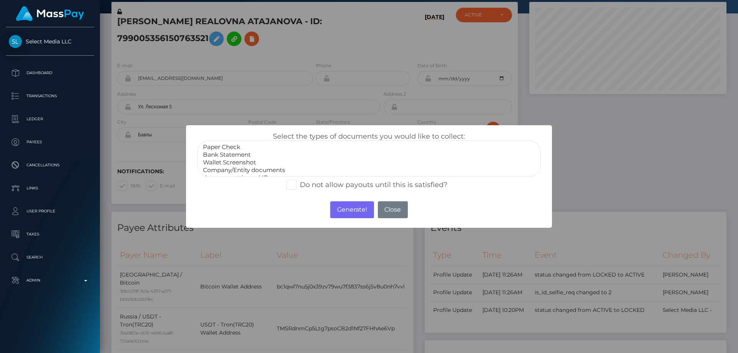
scroll to position [15, 0]
select select "Government issued ID"
click at [233, 163] on option "Government issued ID" at bounding box center [369, 163] width 334 height 8
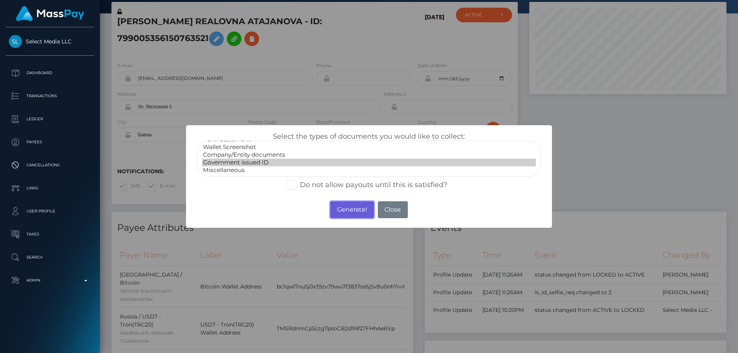
click at [359, 212] on button "Generate!" at bounding box center [351, 210] width 43 height 17
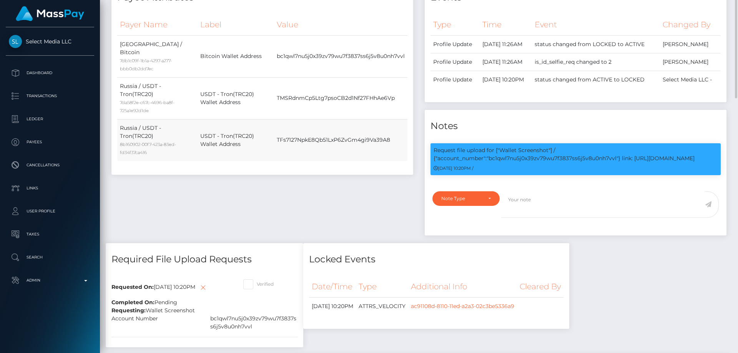
scroll to position [77, 0]
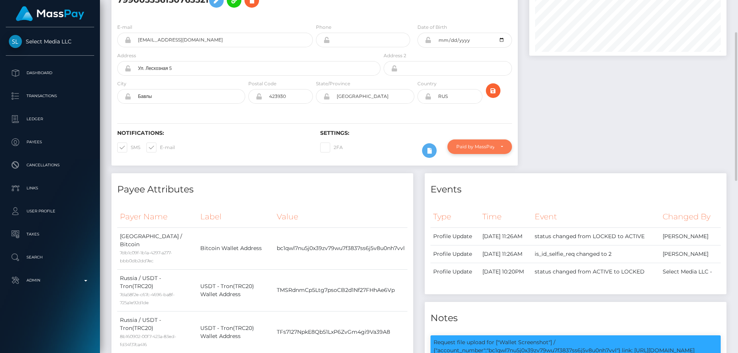
click at [475, 144] on div "Paid by MassPay" at bounding box center [476, 147] width 38 height 6
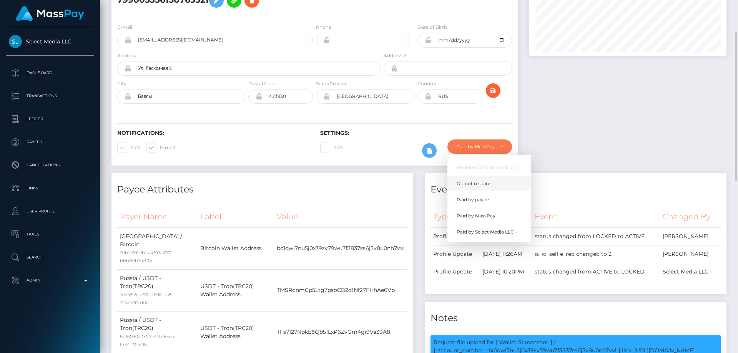
scroll to position [92, 198]
click at [487, 183] on span "Do not require" at bounding box center [474, 183] width 34 height 7
select select "0"
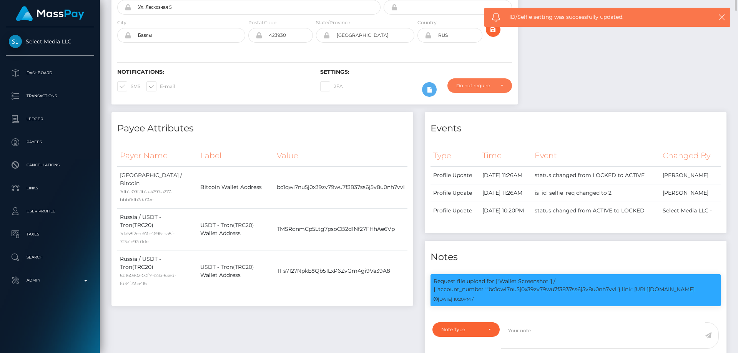
scroll to position [0, 0]
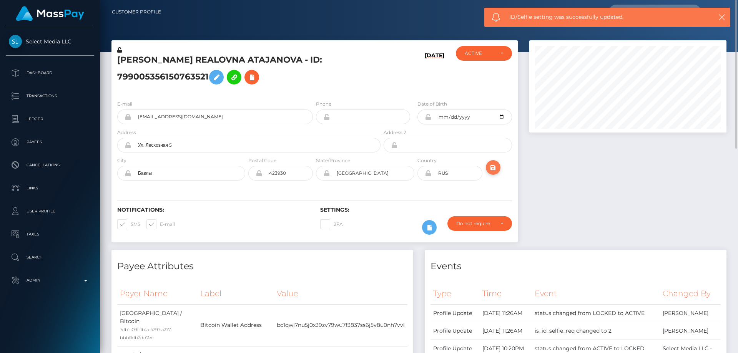
click at [495, 165] on icon "submit" at bounding box center [493, 168] width 9 height 10
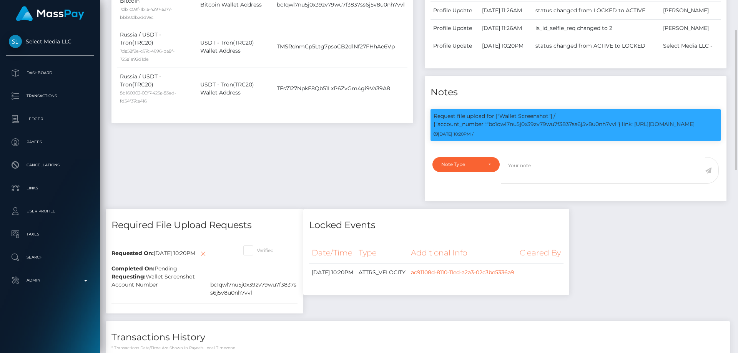
scroll to position [231, 0]
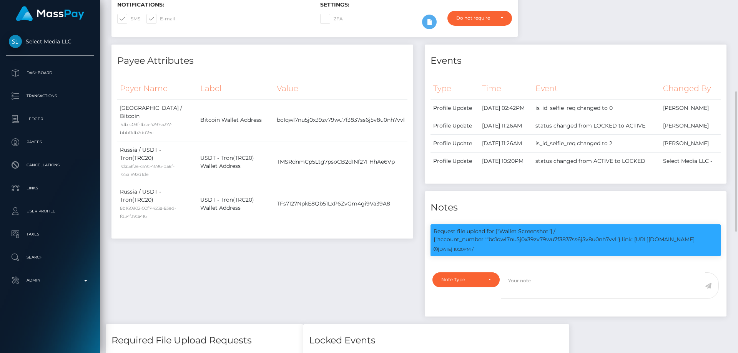
drag, startPoint x: 200, startPoint y: 28, endPoint x: 210, endPoint y: 38, distance: 14.2
click at [200, 28] on div "Notifications: SMS E-mail" at bounding box center [213, 18] width 203 height 32
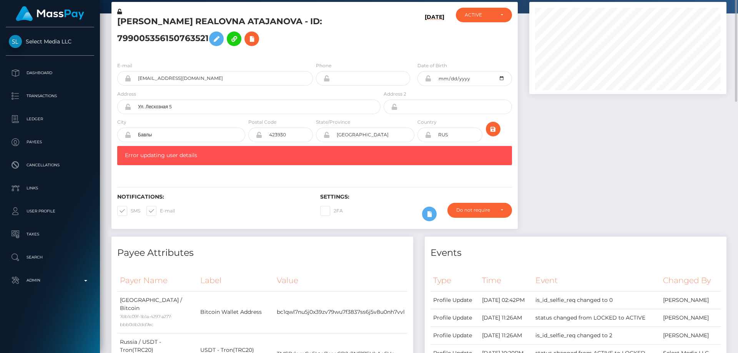
scroll to position [0, 0]
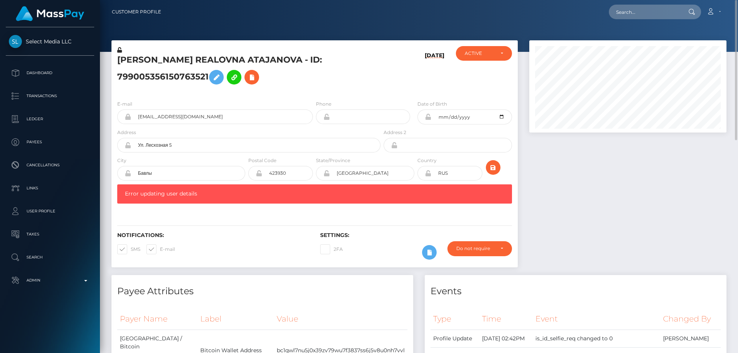
click at [223, 81] on h5 "[PERSON_NAME] REALOVNA ATAJANOVA - ID: 799005356150763521" at bounding box center [246, 71] width 259 height 34
drag, startPoint x: 223, startPoint y: 115, endPoint x: 117, endPoint y: 120, distance: 105.9
click at [117, 120] on div "E-mail [EMAIL_ADDRESS][DOMAIN_NAME]" at bounding box center [213, 114] width 203 height 28
paste input "[EMAIL_ADDRESS][DOMAIN_NAME]"
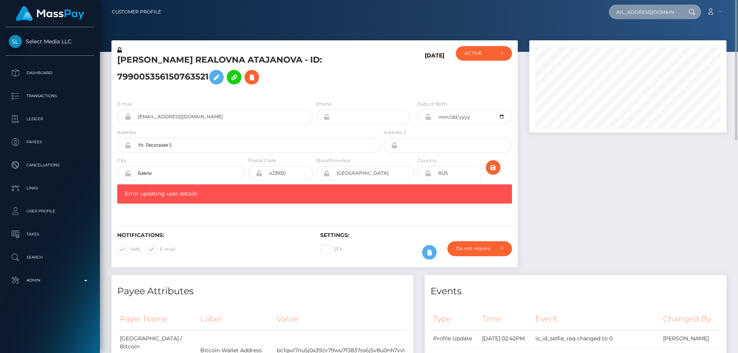
type input "[EMAIL_ADDRESS][DOMAIN_NAME]"
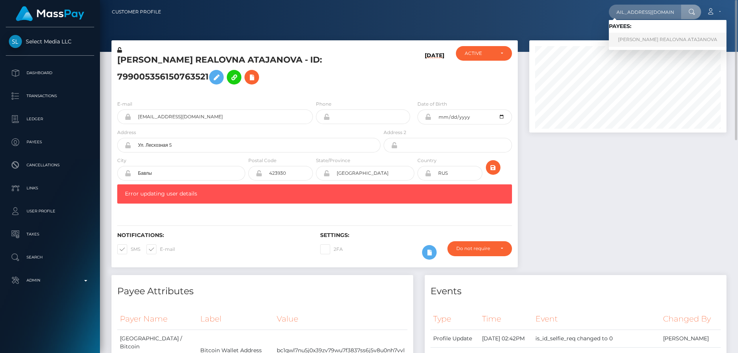
click at [646, 35] on link "[PERSON_NAME] REALOVNA ATAJANOVA" at bounding box center [668, 40] width 118 height 14
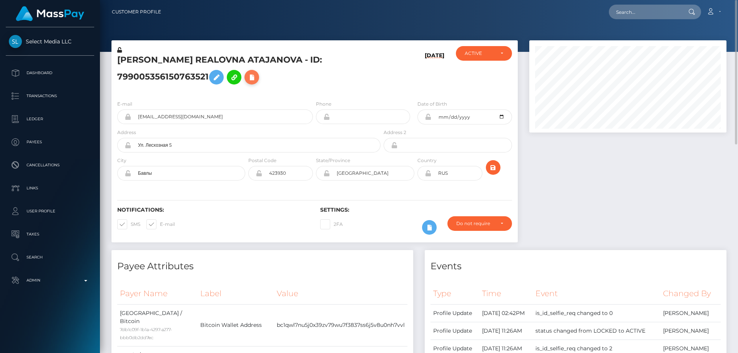
click at [247, 79] on icon at bounding box center [251, 78] width 9 height 10
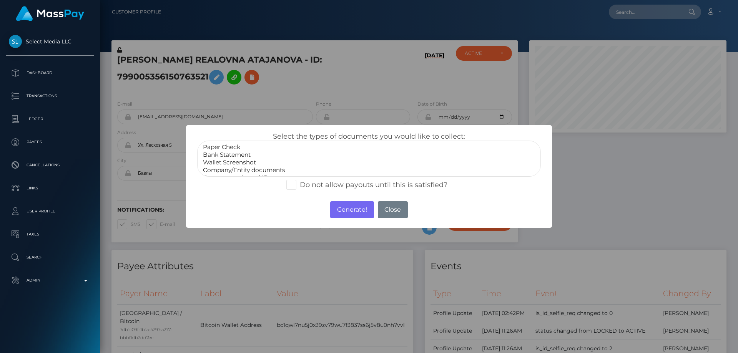
scroll to position [15, 0]
select select "Miscellaneous"
click at [241, 168] on option "Miscellaneous" at bounding box center [369, 171] width 334 height 8
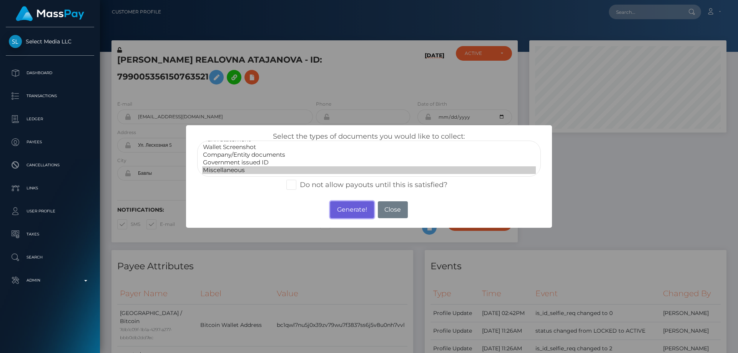
click at [352, 206] on button "Generate!" at bounding box center [351, 210] width 43 height 17
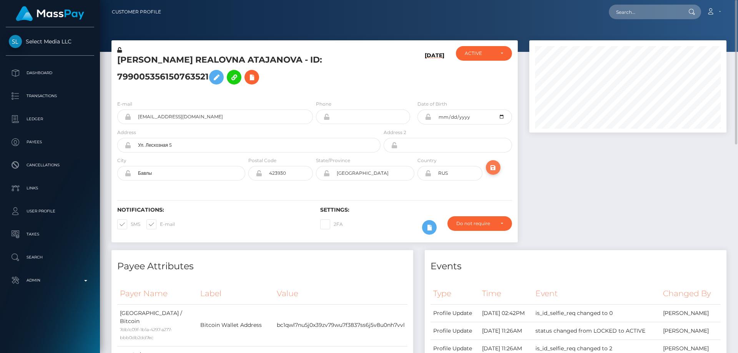
click at [493, 169] on icon "submit" at bounding box center [493, 168] width 9 height 10
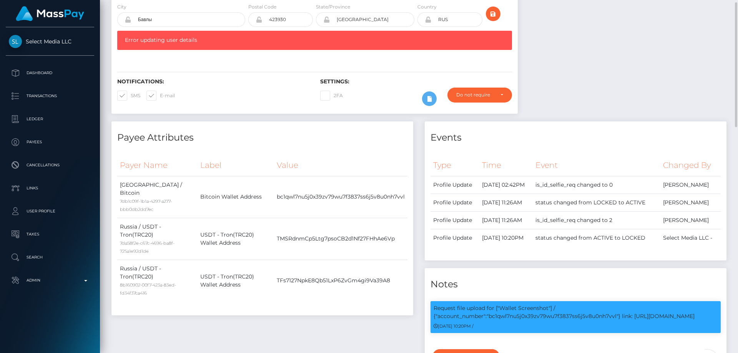
scroll to position [38, 0]
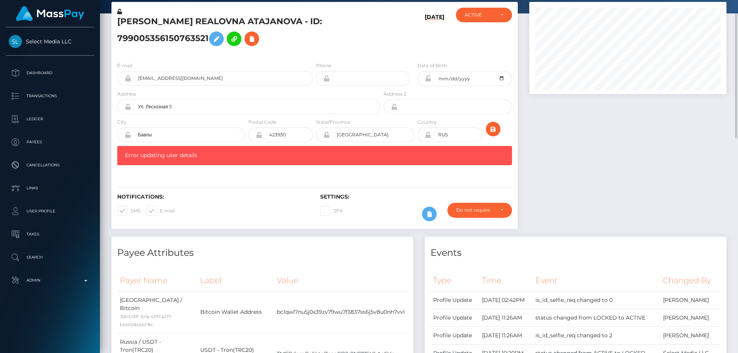
click at [595, 209] on div at bounding box center [628, 119] width 209 height 235
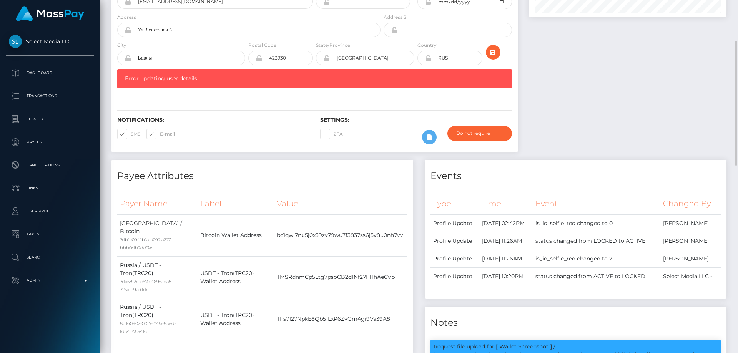
scroll to position [0, 0]
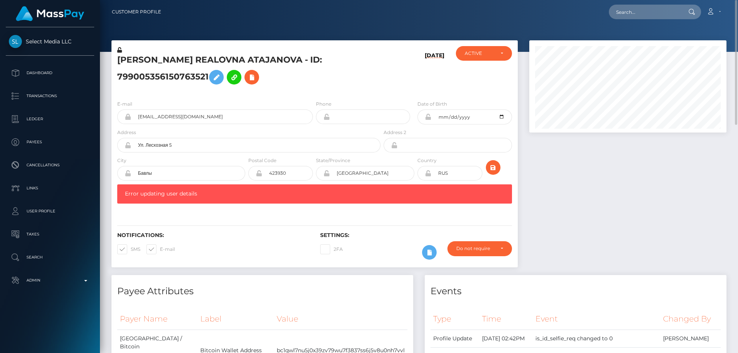
click at [220, 55] on h5 "REGINA REALOVNA ATAJANOVA - ID: 799005356150763521" at bounding box center [246, 71] width 259 height 34
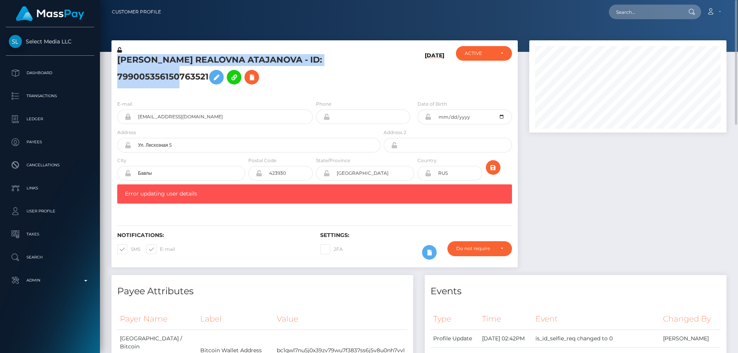
click at [220, 55] on h5 "REGINA REALOVNA ATAJANOVA - ID: 799005356150763521" at bounding box center [246, 71] width 259 height 34
copy h5 "REGINA REALOVNA ATAJANOVA - ID: 799005356150763521"
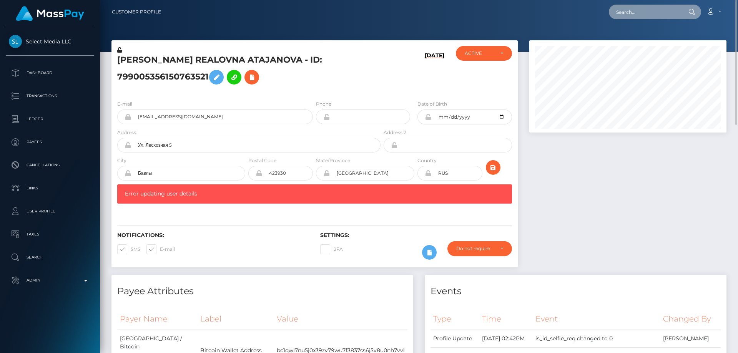
paste input "559789584691503104"
type input "559789584691503104"
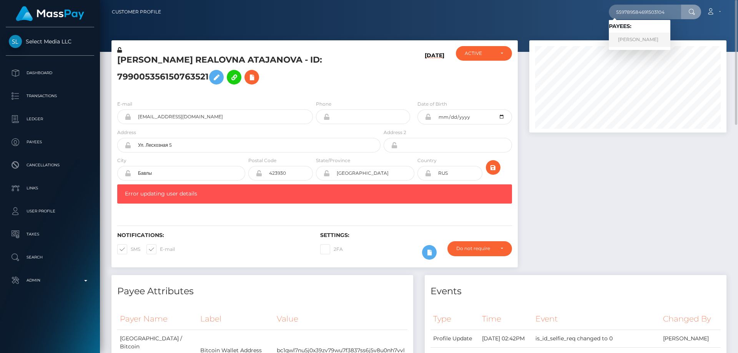
click at [636, 42] on link "Vladimir Andreevich Ivanov" at bounding box center [640, 40] width 62 height 14
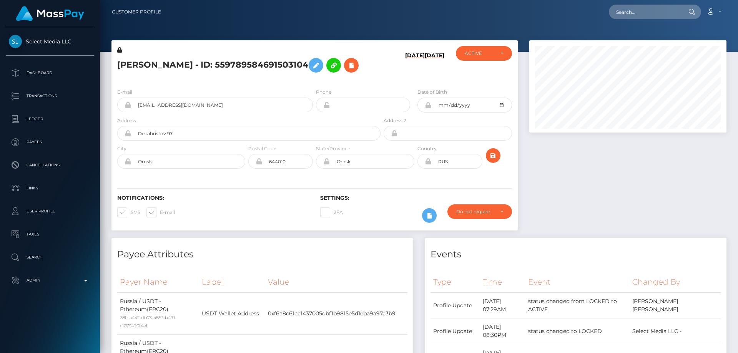
scroll to position [92, 198]
click at [268, 77] on h5 "Vladimir Andreevich Ivanov - ID: 559789584691503104" at bounding box center [246, 65] width 259 height 22
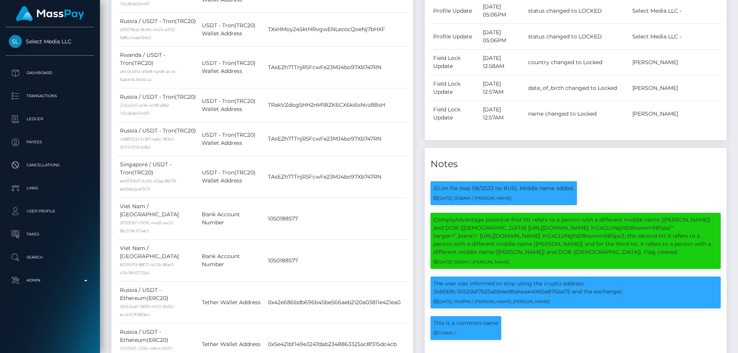
scroll to position [0, 0]
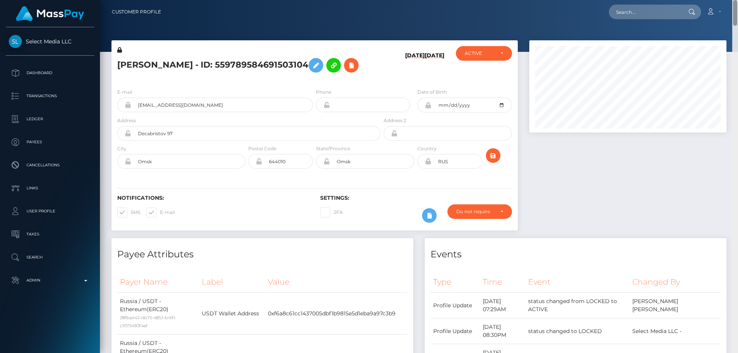
drag, startPoint x: 735, startPoint y: 111, endPoint x: 738, endPoint y: -9, distance: 120.0
click at [732, 0] on html "Select Media LLC Dashboard Transactions Ledger Payees Links Taxes" at bounding box center [369, 176] width 738 height 353
click at [212, 63] on h5 "Vladimir Andreevich Ivanov - ID: 559789584691503104" at bounding box center [246, 65] width 259 height 22
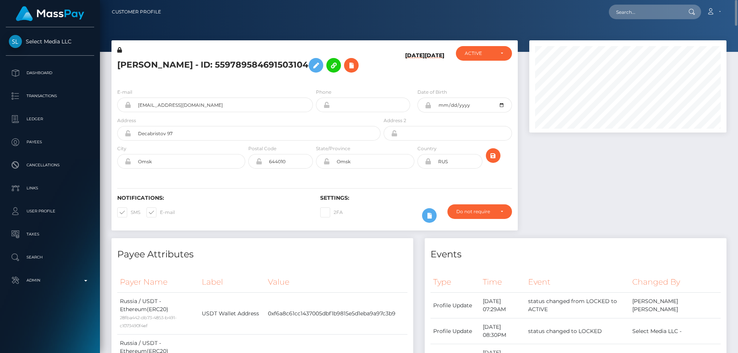
copy h5 "Vladimir Andreevich Ivanov - ID: 559789584691503104"
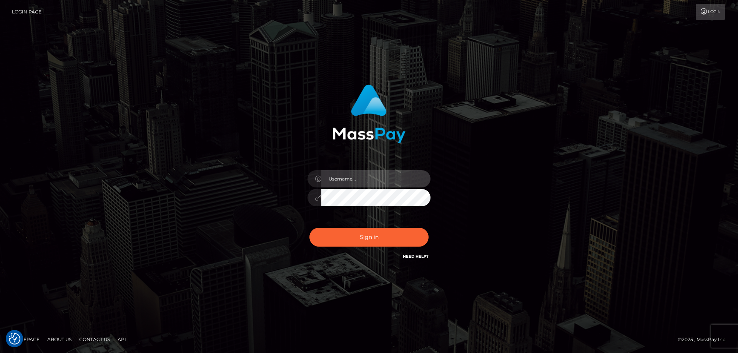
type input "[PERSON_NAME].Cirnat"
click at [431, 224] on div at bounding box center [360, 251] width 158 height 88
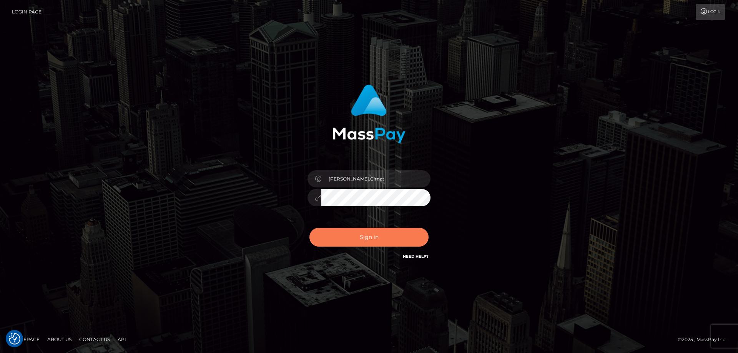
click at [393, 237] on button "Sign in" at bounding box center [369, 237] width 119 height 19
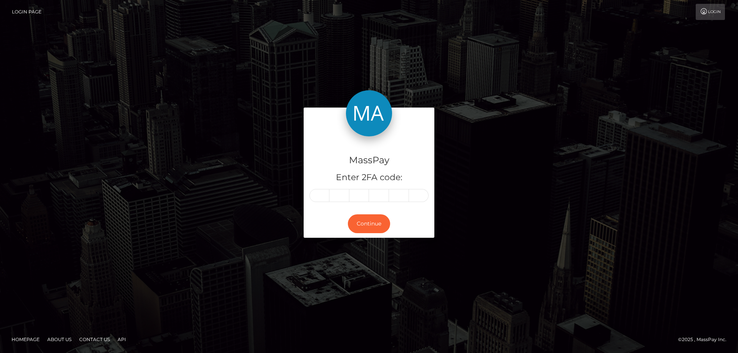
click at [322, 198] on input "text" at bounding box center [320, 195] width 20 height 13
type input "8"
type input "9"
type input "5"
type input "2"
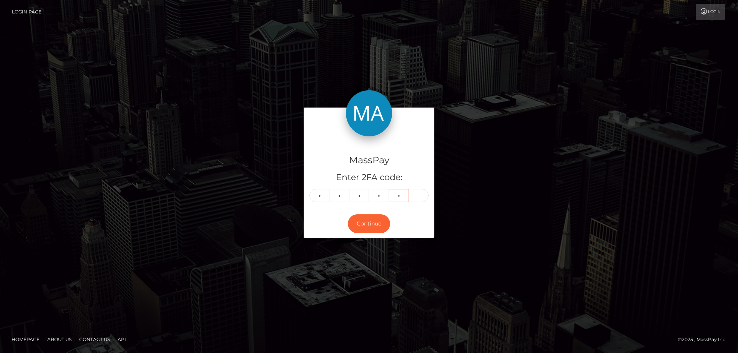
type input "5"
type input "6"
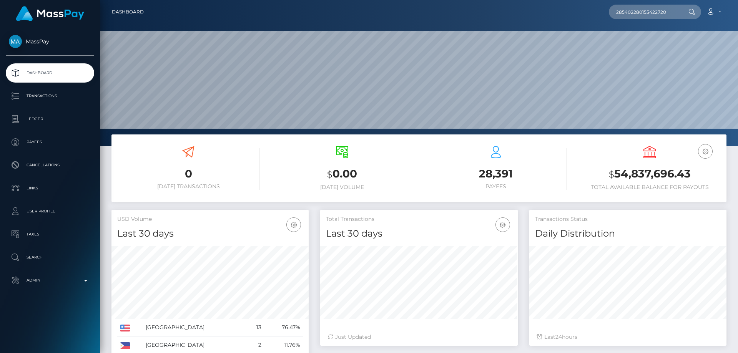
scroll to position [137, 198]
type input "285402280155422720"
click at [639, 42] on link "Irina Fatianova" at bounding box center [640, 40] width 62 height 14
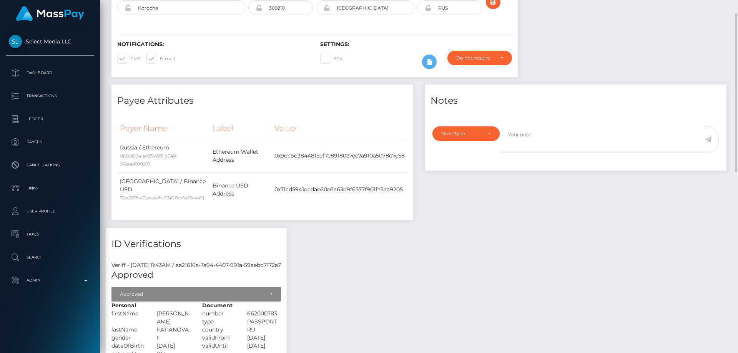
scroll to position [38, 0]
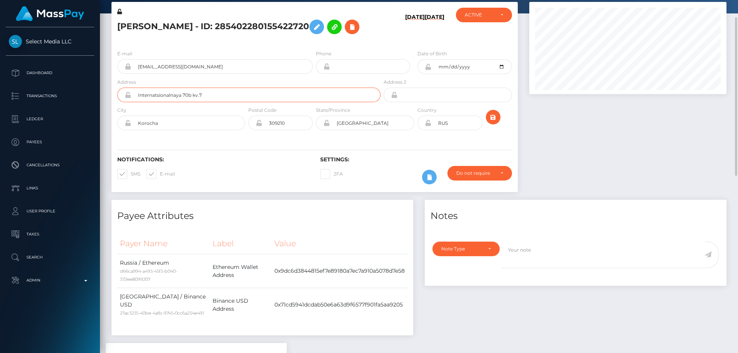
drag, startPoint x: 217, startPoint y: 97, endPoint x: 109, endPoint y: 97, distance: 108.1
click at [109, 97] on div "[PERSON_NAME] - ID: 285402280155422720 [DATE] [DATE]" at bounding box center [315, 101] width 418 height 198
paste input "[GEOGRAPHIC_DATA], [GEOGRAPHIC_DATA]"
drag, startPoint x: 202, startPoint y: 95, endPoint x: 173, endPoint y: 93, distance: 28.1
click at [173, 93] on input "[GEOGRAPHIC_DATA], [GEOGRAPHIC_DATA]" at bounding box center [256, 95] width 250 height 15
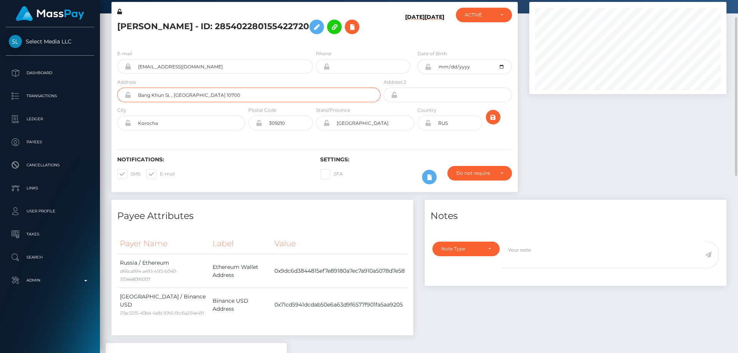
type input "Bang Khun Si, , [GEOGRAPHIC_DATA] 10700"
drag, startPoint x: 165, startPoint y: 118, endPoint x: 126, endPoint y: 119, distance: 38.8
click at [126, 119] on div "Korocha" at bounding box center [181, 123] width 128 height 15
paste input "[GEOGRAPHIC_DATA]"
type input "[GEOGRAPHIC_DATA]"
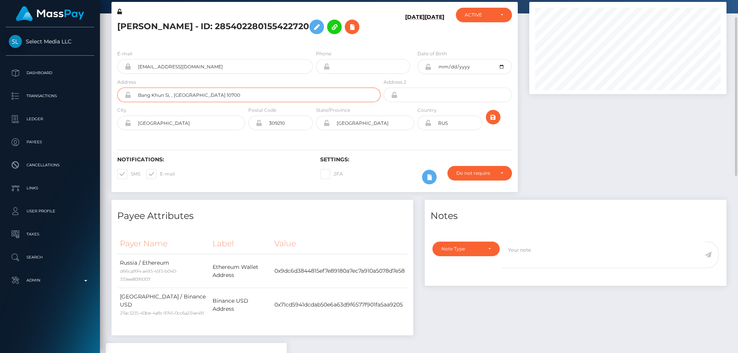
drag, startPoint x: 216, startPoint y: 96, endPoint x: 196, endPoint y: 94, distance: 20.4
click at [196, 94] on input "Bang Khun Si, , [GEOGRAPHIC_DATA] 10700" at bounding box center [256, 95] width 250 height 15
type input "Bang Khun Si, , [GEOGRAPHIC_DATA]"
drag, startPoint x: 288, startPoint y: 121, endPoint x: 253, endPoint y: 126, distance: 35.3
click at [253, 126] on div "309210" at bounding box center [280, 123] width 65 height 15
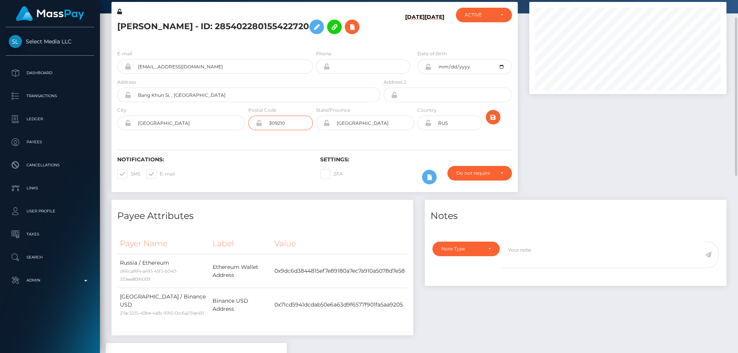
paste input "1070"
type input "10700"
click at [250, 159] on h6 "Notifications:" at bounding box center [213, 160] width 192 height 7
drag, startPoint x: 202, startPoint y: 95, endPoint x: 175, endPoint y: 93, distance: 27.0
click at [175, 93] on input "Bang Khun Si, , [GEOGRAPHIC_DATA]" at bounding box center [256, 95] width 250 height 15
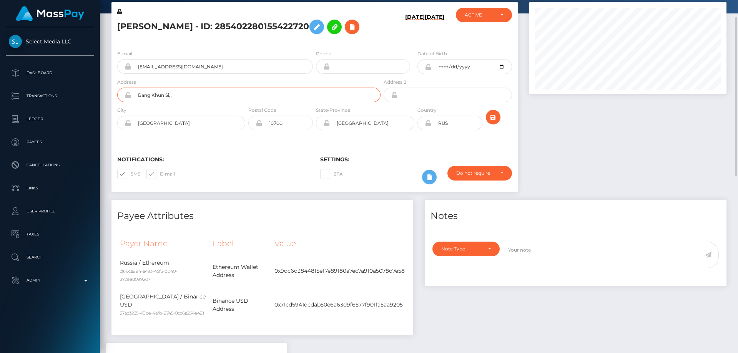
type input "Bang Khun Si, ,"
drag, startPoint x: 372, startPoint y: 126, endPoint x: 331, endPoint y: 126, distance: 41.2
click at [331, 126] on input "Belgorod" at bounding box center [372, 123] width 85 height 15
drag, startPoint x: 350, startPoint y: 124, endPoint x: 344, endPoint y: 121, distance: 6.9
paste input "angkok"
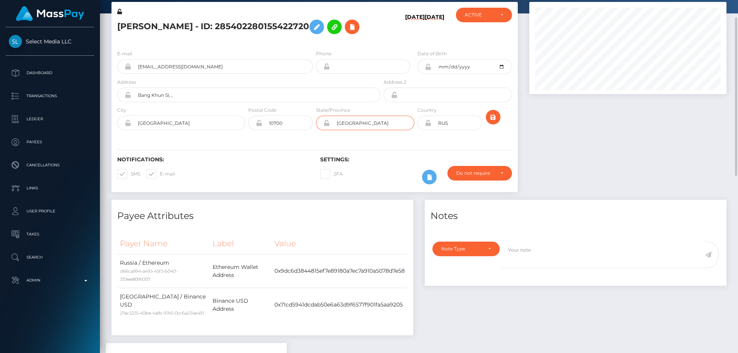
type input "[GEOGRAPHIC_DATA]"
click at [265, 148] on div "Notifications: SMS E-mail Settings: 2FA" at bounding box center [315, 165] width 407 height 54
drag, startPoint x: 185, startPoint y: 95, endPoint x: 137, endPoint y: 95, distance: 48.8
click at [137, 95] on input "Bang Khun Si, ," at bounding box center [256, 95] width 250 height 15
drag, startPoint x: 421, startPoint y: 125, endPoint x: 421, endPoint y: 130, distance: 4.6
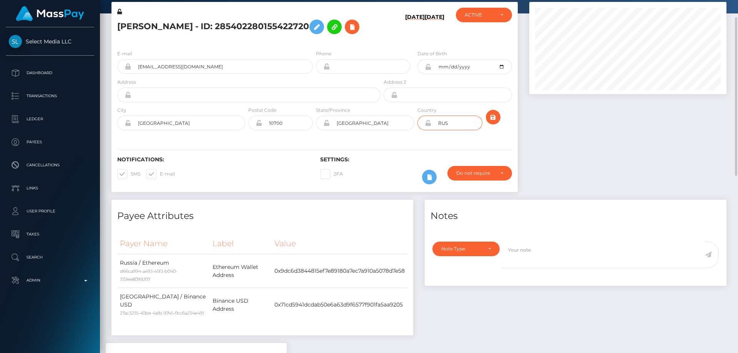
click at [421, 125] on div "RUS" at bounding box center [450, 123] width 65 height 15
type input "h"
type input "H"
paste input "SUPALAI LOFT YAEK [GEOGRAPHIC_DATA] [GEOGRAPHIC_DATA]"
type input "SUPALAI LOFT YAEK [GEOGRAPHIC_DATA] [GEOGRAPHIC_DATA]"
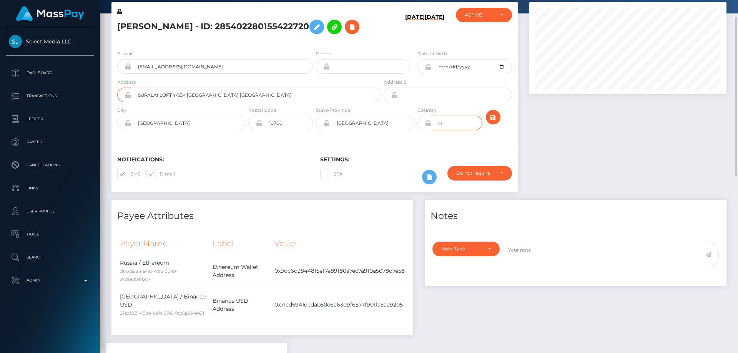
drag, startPoint x: 443, startPoint y: 124, endPoint x: 420, endPoint y: 143, distance: 29.2
click at [427, 138] on div "E-mail rina95ova@gmail.com Phone Date of Birth H" at bounding box center [315, 91] width 407 height 94
type input "THA"
click at [491, 117] on icon "submit" at bounding box center [493, 118] width 9 height 10
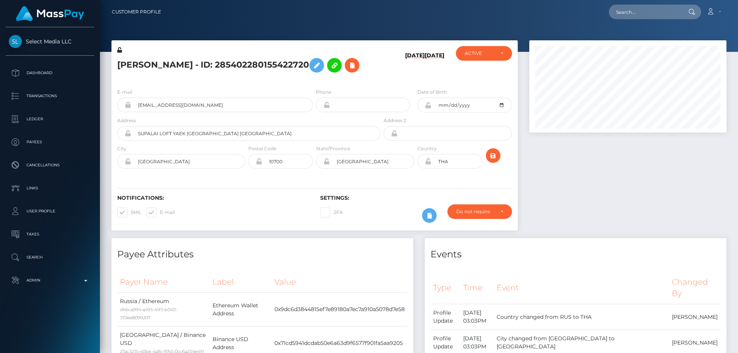
scroll to position [92, 198]
click at [120, 49] on icon at bounding box center [119, 49] width 5 height 5
click at [427, 105] on icon at bounding box center [428, 105] width 7 height 6
click at [430, 161] on icon at bounding box center [428, 161] width 7 height 6
click at [348, 62] on icon at bounding box center [352, 66] width 9 height 10
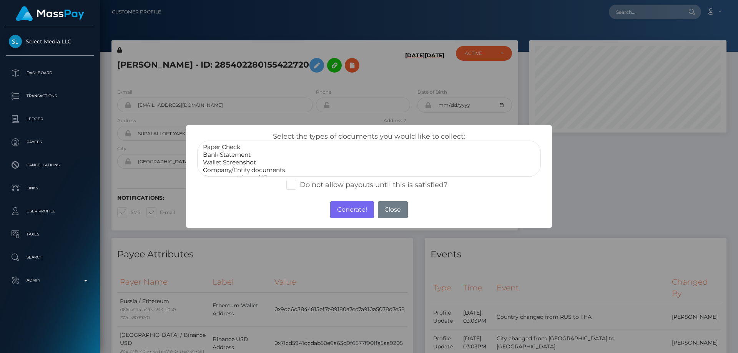
scroll to position [15, 0]
select select "Miscellaneous"
click at [229, 168] on option "Miscellaneous" at bounding box center [369, 171] width 334 height 8
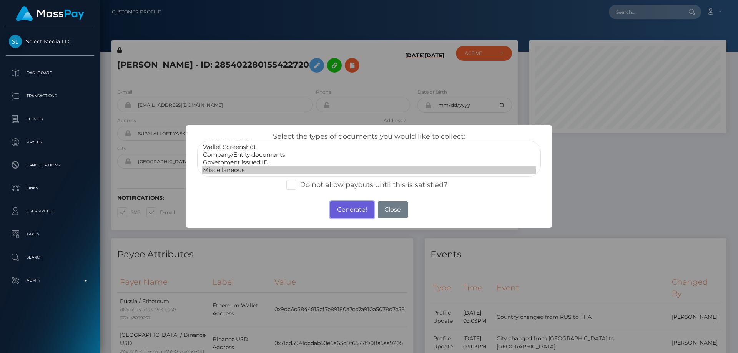
click at [354, 203] on button "Generate!" at bounding box center [351, 210] width 43 height 17
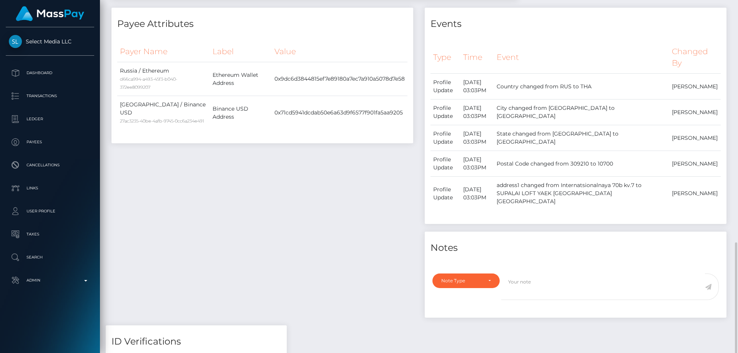
scroll to position [346, 0]
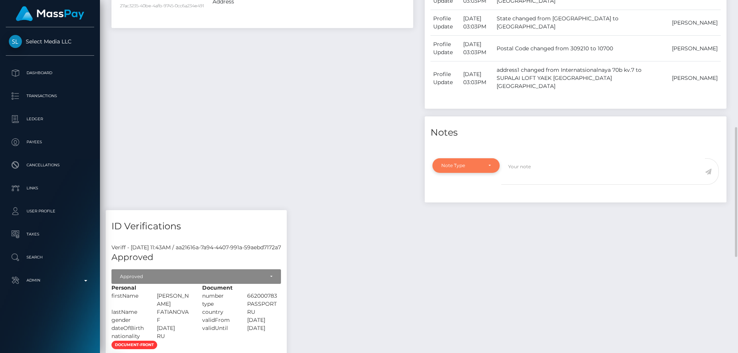
click at [473, 163] on div "Note Type" at bounding box center [462, 166] width 41 height 6
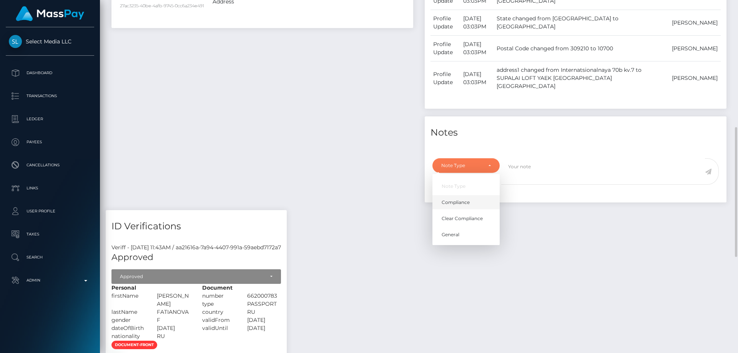
click at [465, 197] on link "Compliance" at bounding box center [466, 203] width 67 height 14
select select "COMPLIANCE"
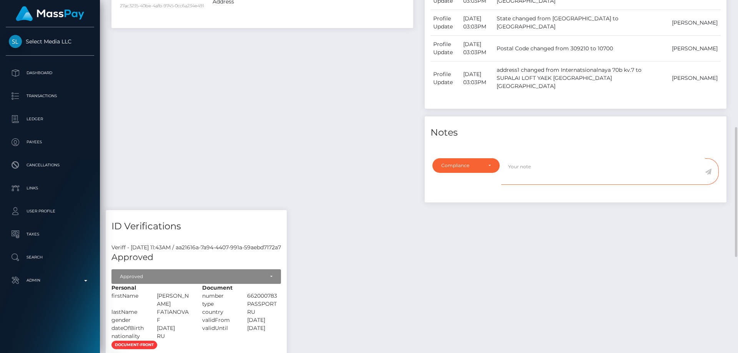
click at [527, 173] on textarea at bounding box center [603, 171] width 204 height 27
type textarea "Address updated as per the provided proof."
click at [709, 172] on icon at bounding box center [708, 172] width 7 height 6
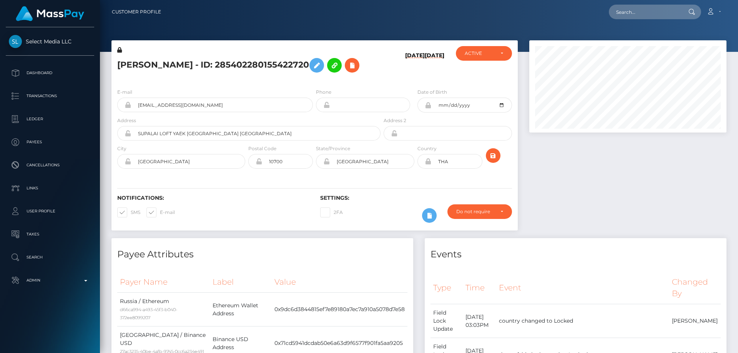
scroll to position [92, 198]
click at [190, 61] on h5 "[PERSON_NAME] - ID: 285402280155422720" at bounding box center [246, 65] width 259 height 22
click at [190, 62] on h5 "[PERSON_NAME] - ID: 285402280155422720" at bounding box center [246, 65] width 259 height 22
copy h5 "[PERSON_NAME] - ID: 285402280155422720"
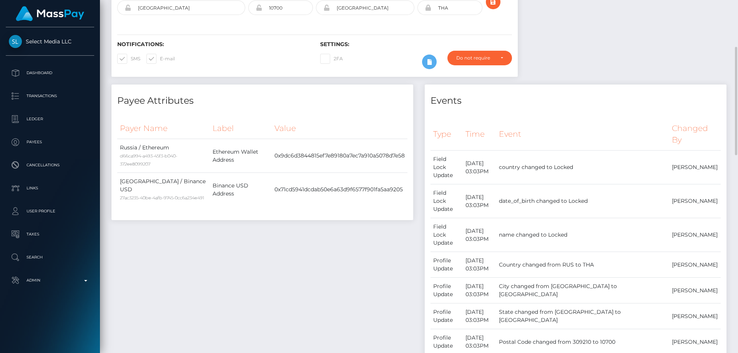
scroll to position [0, 0]
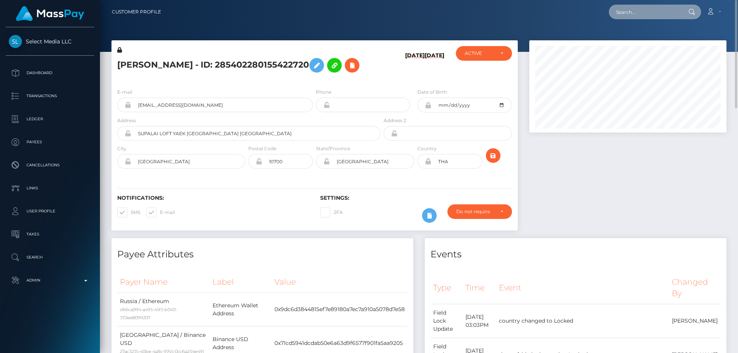
paste input "552546105993211904"
type input "552546105993211904"
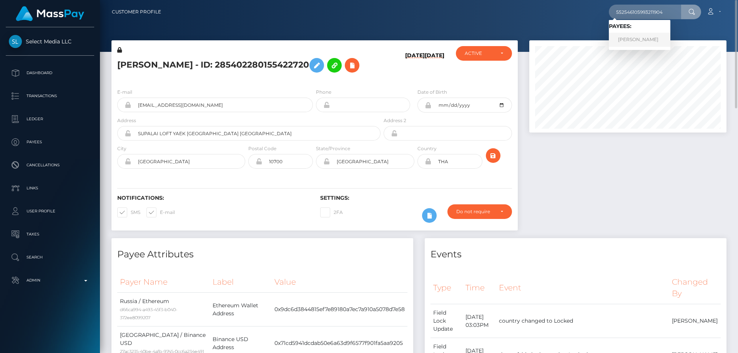
click at [624, 38] on link "[PERSON_NAME]" at bounding box center [640, 40] width 62 height 14
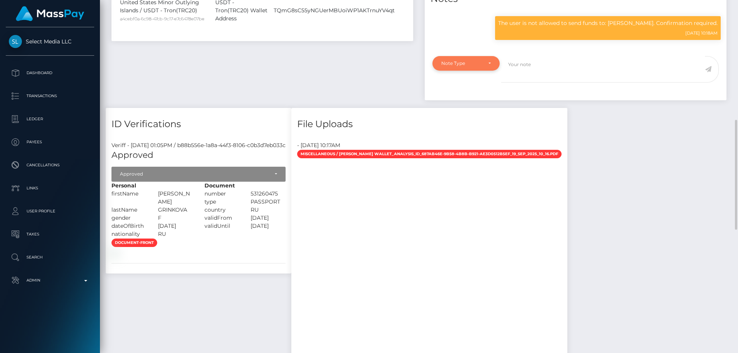
scroll to position [92, 198]
click at [477, 67] on div "Note Type" at bounding box center [462, 63] width 41 height 6
click at [468, 104] on span "Compliance" at bounding box center [456, 100] width 28 height 7
select select "COMPLIANCE"
click at [543, 83] on textarea at bounding box center [603, 69] width 204 height 27
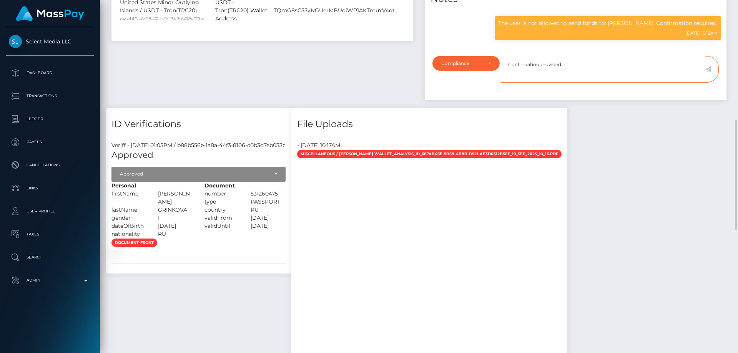
paste textarea "132675"
type textarea "Confirmation provided in: 132675."
click at [708, 72] on icon at bounding box center [708, 69] width 7 height 6
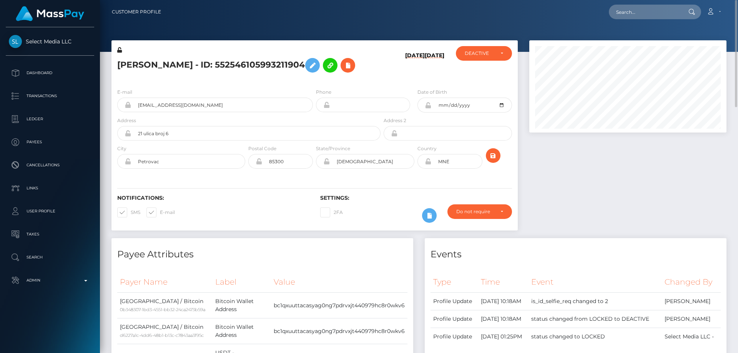
click at [119, 47] on icon at bounding box center [119, 49] width 5 height 5
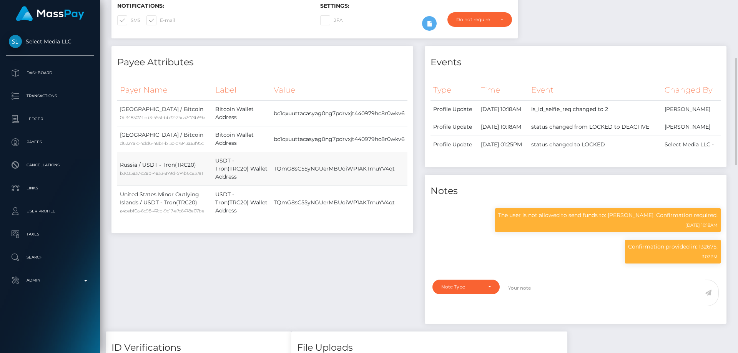
scroll to position [38, 0]
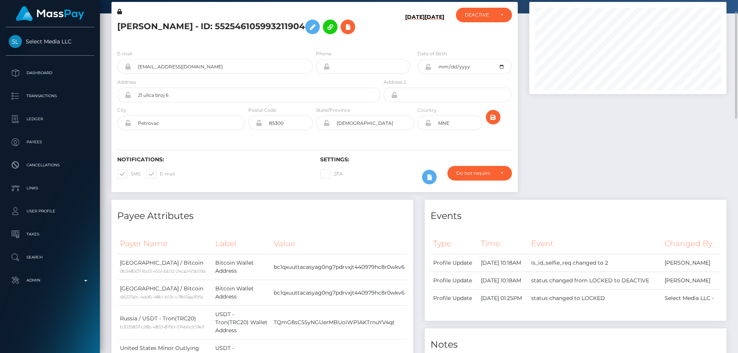
click at [429, 66] on icon at bounding box center [428, 67] width 7 height 6
click at [428, 125] on icon at bounding box center [428, 123] width 7 height 6
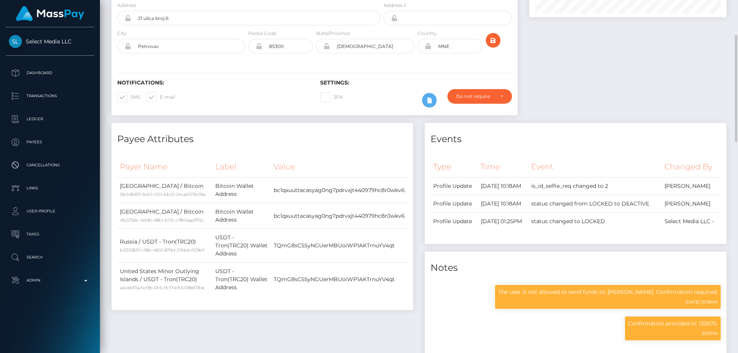
scroll to position [0, 0]
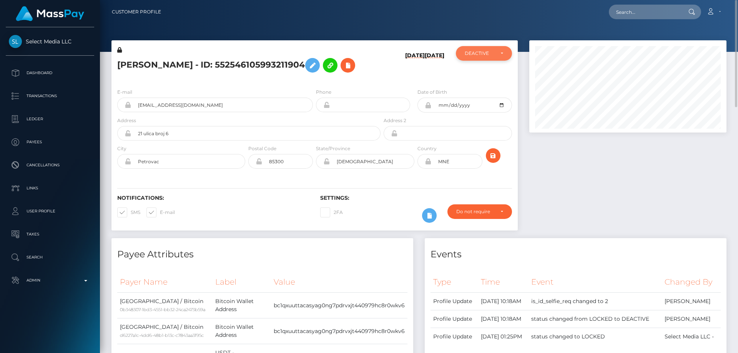
click at [493, 55] on div "DEACTIVE" at bounding box center [480, 53] width 30 height 6
click at [485, 75] on link "ACTIVE" at bounding box center [484, 74] width 56 height 14
select select "ACTIVE"
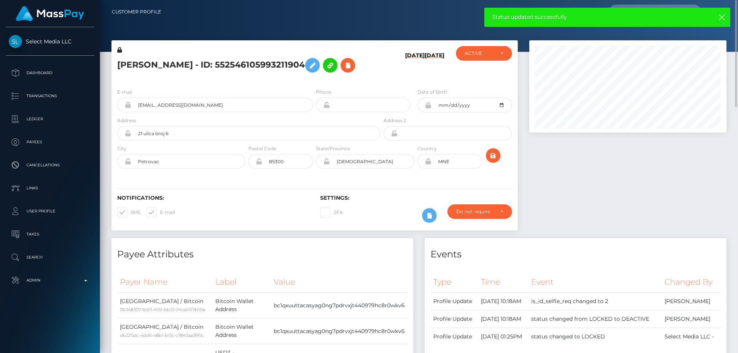
click at [163, 62] on h5 "[PERSON_NAME] - ID: 552546105993211904" at bounding box center [246, 65] width 259 height 22
copy h5 "[PERSON_NAME] - ID: 552546105993211904"
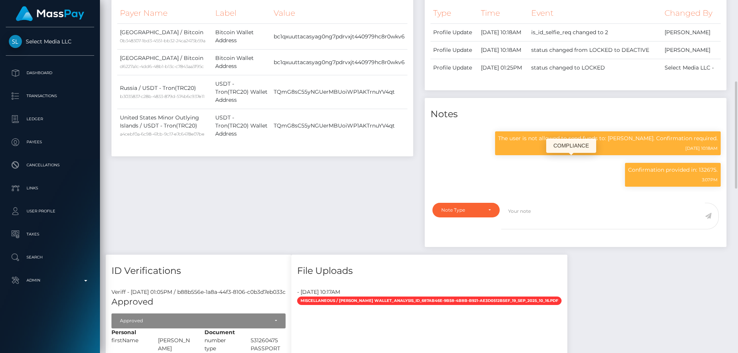
click at [646, 143] on p "The user is not allowed to send funds to: [PERSON_NAME]. Confirmation required." at bounding box center [608, 139] width 220 height 8
copy p "Bitkovskiy"
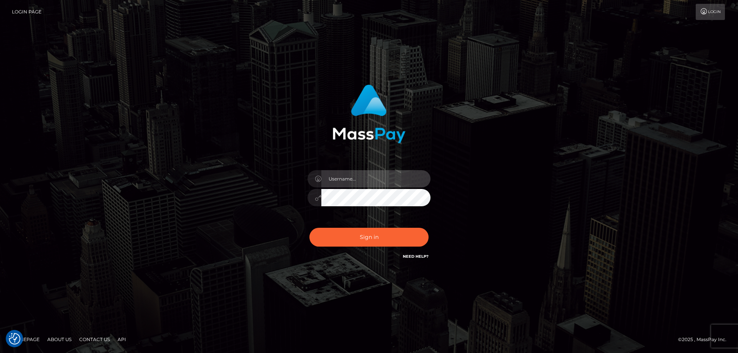
type input "[PERSON_NAME].Cirnat"
click at [426, 220] on div at bounding box center [360, 251] width 158 height 88
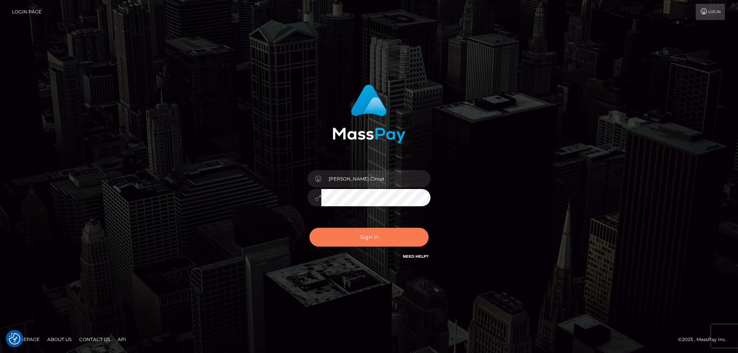
click at [372, 232] on button "Sign in" at bounding box center [369, 237] width 119 height 19
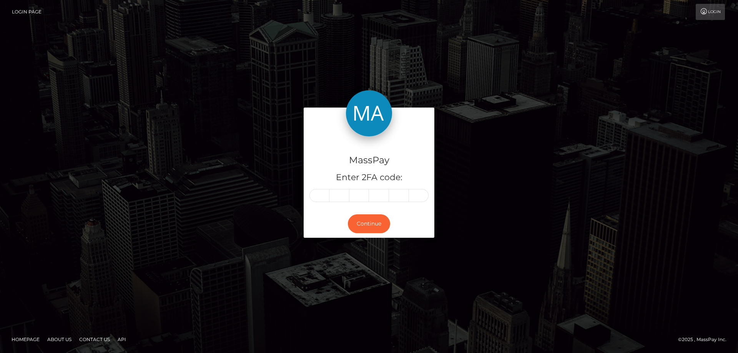
click at [317, 197] on input "text" at bounding box center [320, 195] width 20 height 13
type input "6"
type input "8"
type input "1"
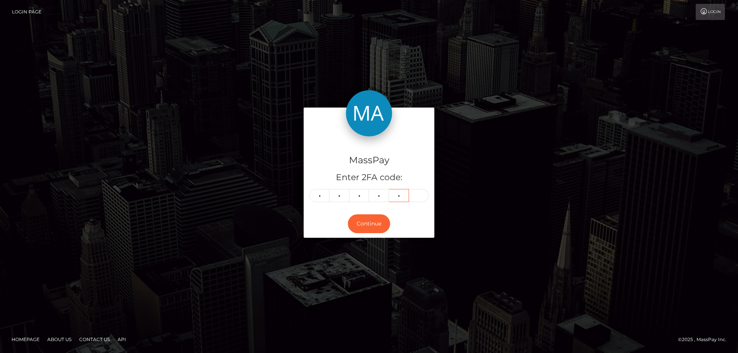
type input "2"
type input "3"
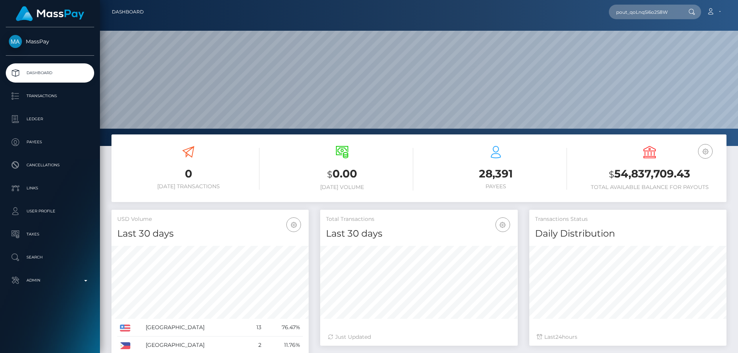
scroll to position [137, 198]
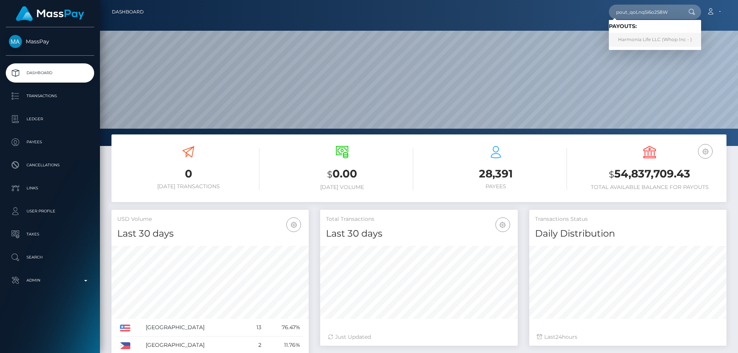
click at [642, 39] on link "Harmonia Life LLC (Whop Inc - )" at bounding box center [655, 40] width 92 height 14
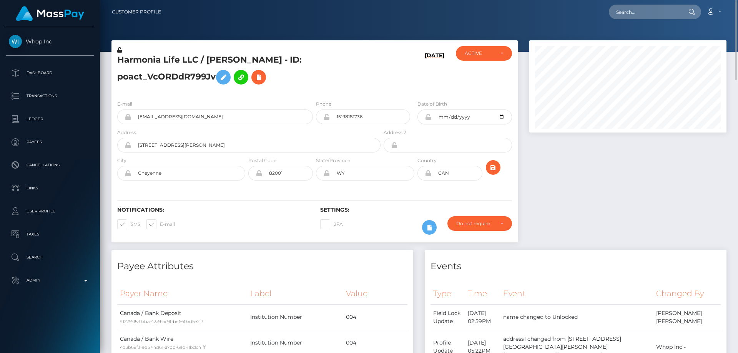
click at [170, 76] on h5 "Harmonia Life LLC / [PERSON_NAME] - ID: poact_VcORDdR799Jv" at bounding box center [246, 71] width 259 height 34
copy h5 "Harmonia Life LLC / [PERSON_NAME] - ID: poact_VcORDdR799Jv"
click at [429, 173] on icon at bounding box center [428, 173] width 7 height 6
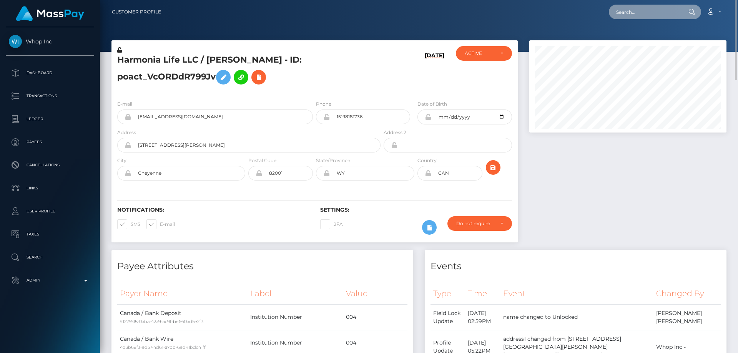
paste input "[EMAIL_ADDRESS][PERSON_NAME][DOMAIN_NAME]"
type input "[EMAIL_ADDRESS][PERSON_NAME][DOMAIN_NAME]"
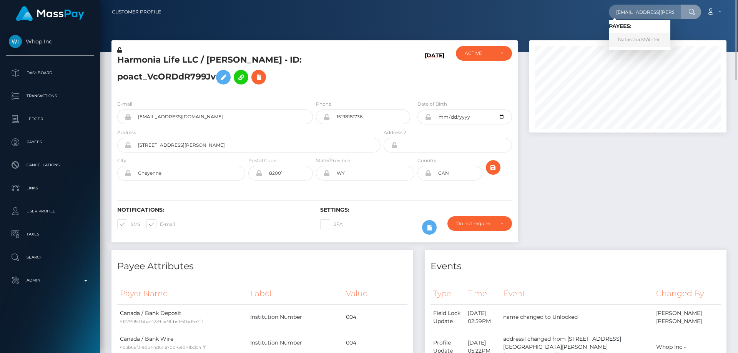
click at [623, 38] on link "Natascha M√∂nter" at bounding box center [640, 40] width 62 height 14
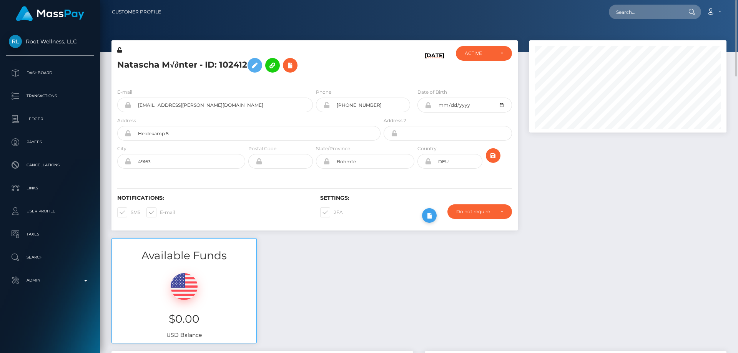
click at [431, 213] on icon at bounding box center [429, 216] width 9 height 10
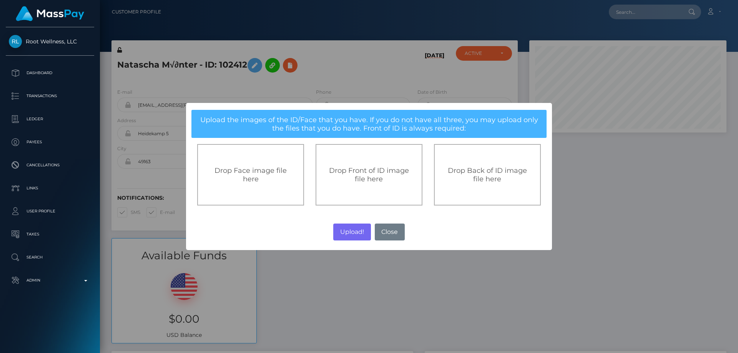
click at [370, 165] on div "Drop Front of ID image file here" at bounding box center [369, 175] width 107 height 62
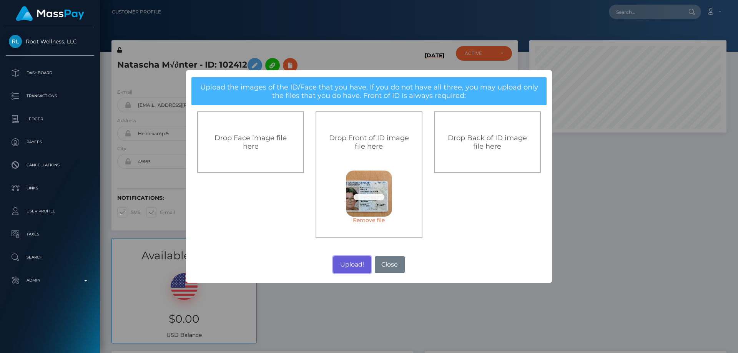
click at [355, 264] on button "Upload!" at bounding box center [351, 265] width 37 height 17
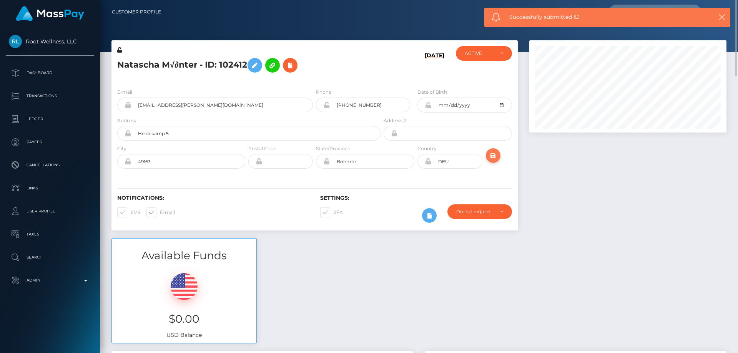
click at [493, 153] on icon "submit" at bounding box center [493, 156] width 9 height 10
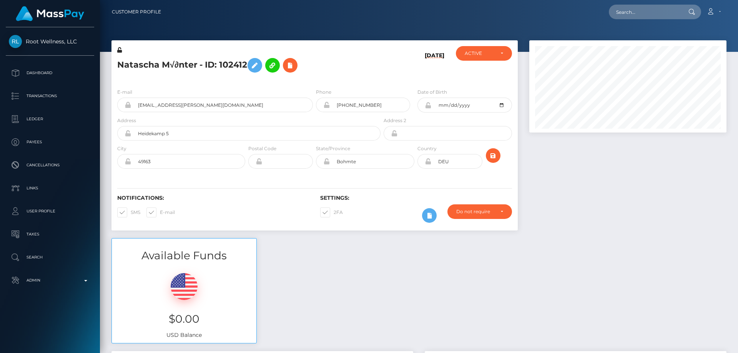
scroll to position [92, 198]
click at [384, 75] on div "[DATE]" at bounding box center [416, 64] width 68 height 36
click at [491, 156] on icon "submit" at bounding box center [493, 156] width 9 height 10
click at [180, 73] on h5 "[PERSON_NAME] - ID: 102412" at bounding box center [246, 65] width 259 height 22
click at [174, 66] on h5 "[PERSON_NAME] - ID: 102412" at bounding box center [246, 65] width 259 height 22
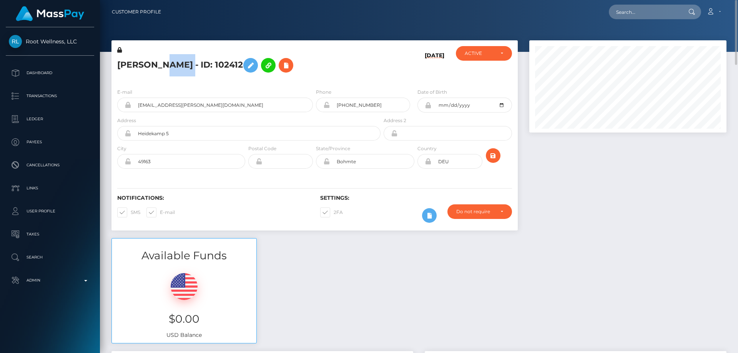
click at [174, 66] on h5 "[PERSON_NAME] - ID: 102412" at bounding box center [246, 65] width 259 height 22
copy h5 "[PERSON_NAME] - ID: 102412"
click at [231, 86] on div "E-mail [EMAIL_ADDRESS][PERSON_NAME][DOMAIN_NAME] Phone [PHONE_NUMBER]" at bounding box center [315, 129] width 407 height 94
click at [120, 50] on icon at bounding box center [119, 49] width 5 height 5
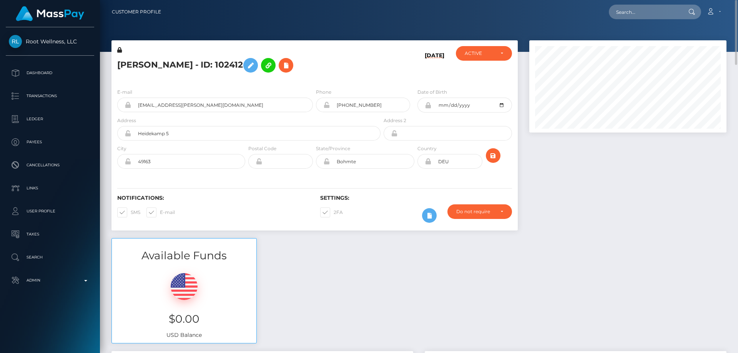
click at [189, 80] on div "[PERSON_NAME] - ID: 102412" at bounding box center [247, 64] width 271 height 36
click at [255, 64] on icon at bounding box center [250, 66] width 9 height 10
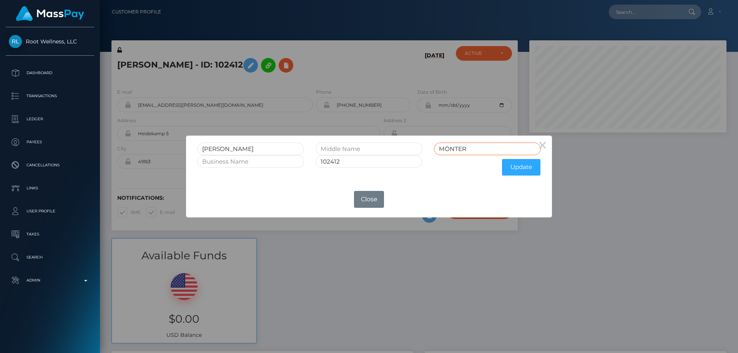
click at [452, 149] on input "MÖNTER" at bounding box center [487, 149] width 107 height 13
type input "MONTER"
click at [514, 167] on button "Update" at bounding box center [521, 167] width 38 height 17
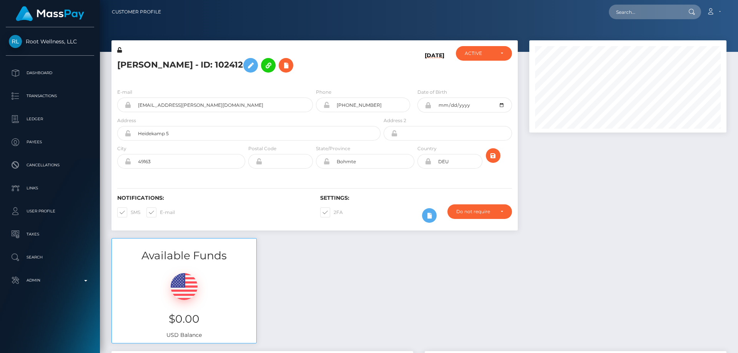
scroll to position [92, 198]
click at [120, 49] on icon at bounding box center [119, 49] width 5 height 5
click at [143, 66] on h5 "[PERSON_NAME] - ID: 102412" at bounding box center [246, 65] width 259 height 22
click at [143, 66] on h5 "NATALIA MONTER - ID: 102412" at bounding box center [246, 65] width 259 height 22
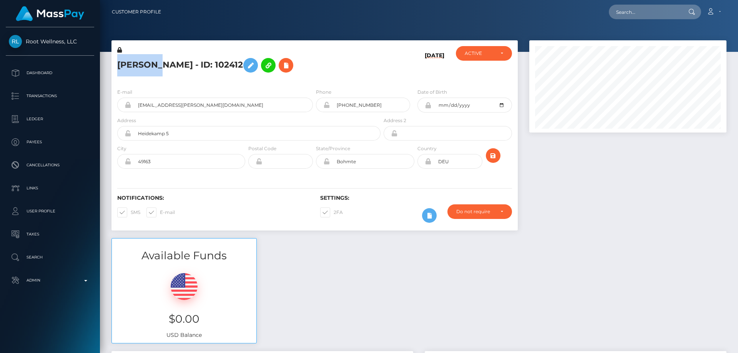
copy h5 "NATALIA MONTER - ID: 102412"
paste input "samworkxw@gmail.com"
click at [643, 11] on input "samworkxw@gmail.com" at bounding box center [645, 12] width 72 height 15
drag, startPoint x: 643, startPoint y: 11, endPoint x: 653, endPoint y: 12, distance: 10.8
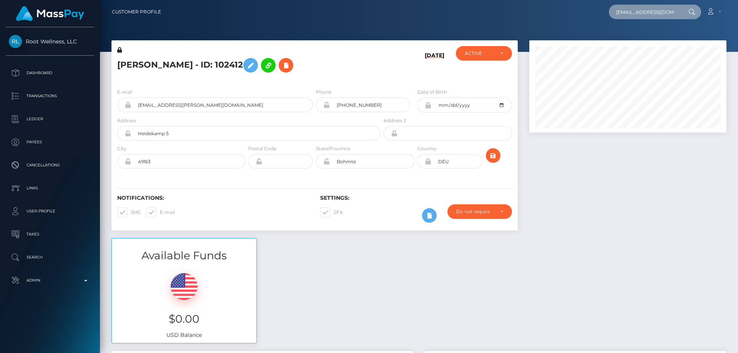
click at [653, 12] on input "samworkxw@gmail.com" at bounding box center [645, 12] width 72 height 15
paste input "nevispac1@gmail.com."
type input "[EMAIL_ADDRESS][DOMAIN_NAME]"
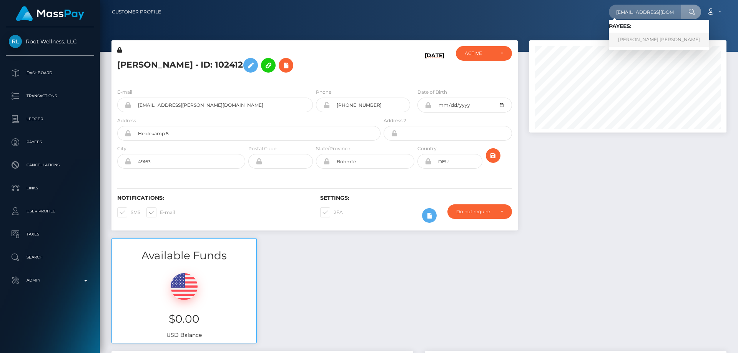
click at [649, 42] on link "TOMAS DAVID MADRIZ MATA" at bounding box center [659, 40] width 100 height 14
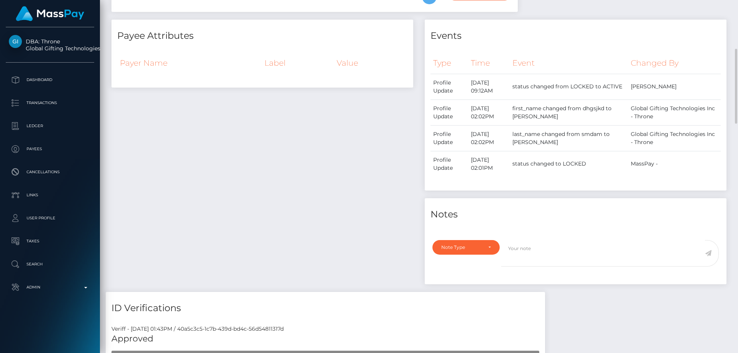
scroll to position [38, 0]
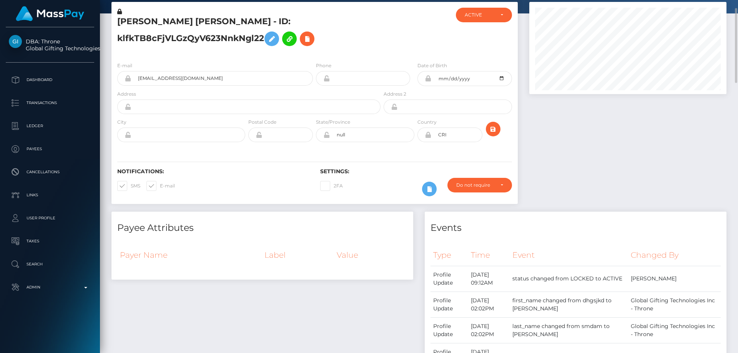
click at [429, 135] on icon at bounding box center [428, 135] width 7 height 6
